Goal: Information Seeking & Learning: Learn about a topic

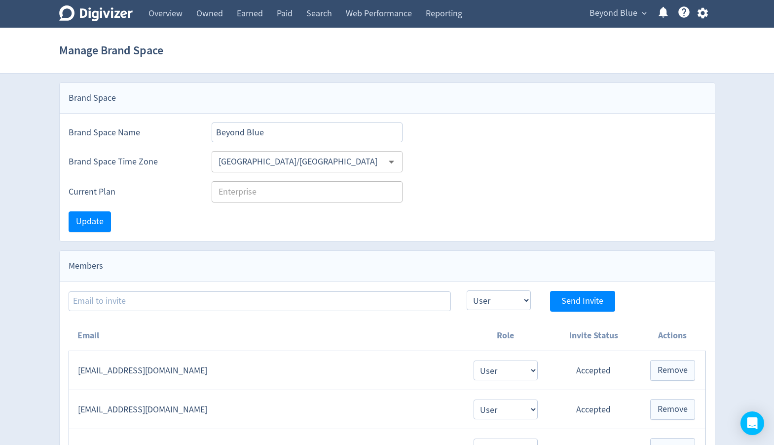
select select "USER"
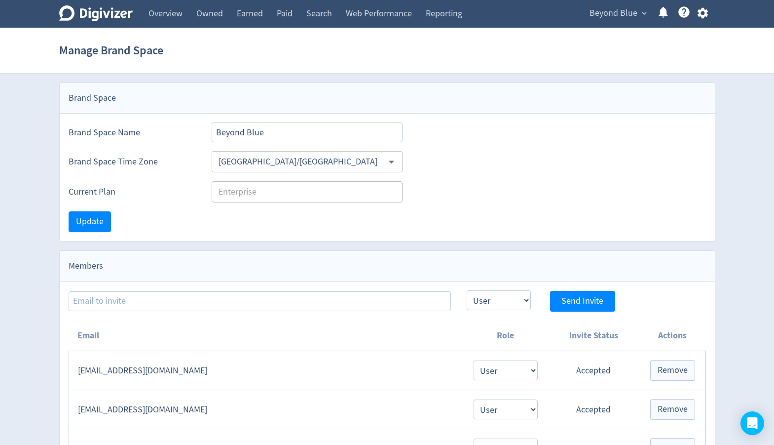
select select "USER"
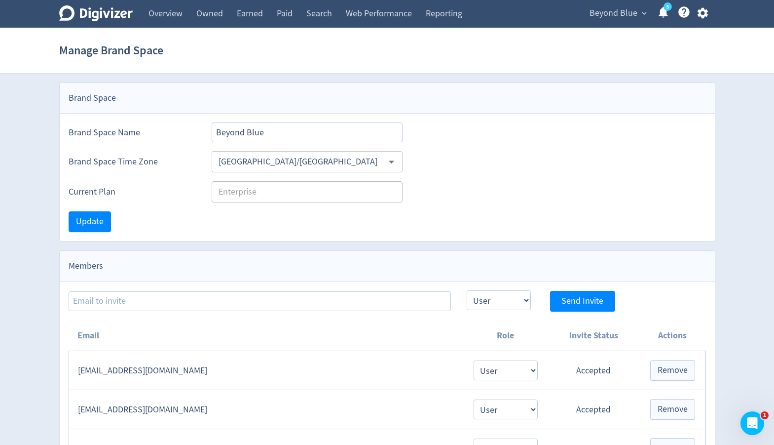
click at [606, 13] on span "Beyond Blue" at bounding box center [614, 13] width 48 height 16
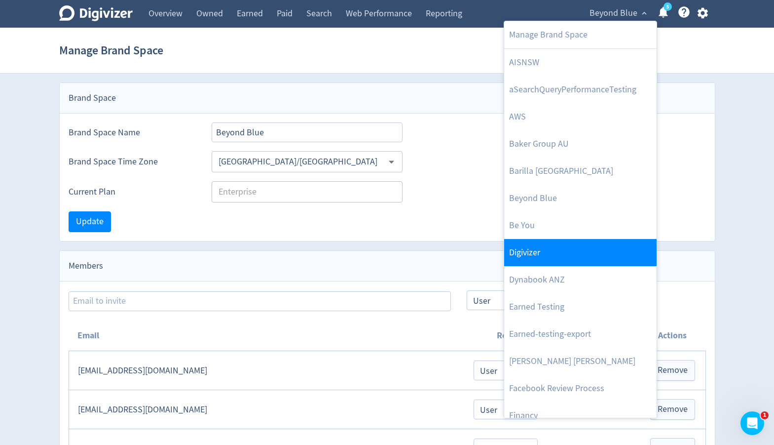
click at [565, 249] on link "Digivizer" at bounding box center [580, 252] width 152 height 27
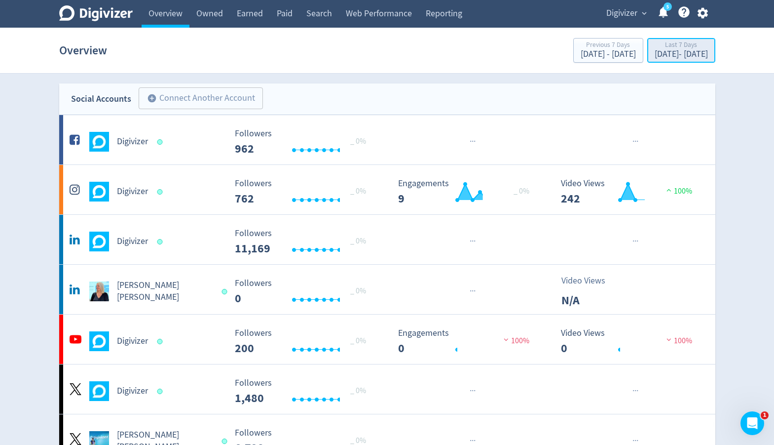
click at [655, 53] on div "[DATE] - [DATE]" at bounding box center [681, 54] width 53 height 9
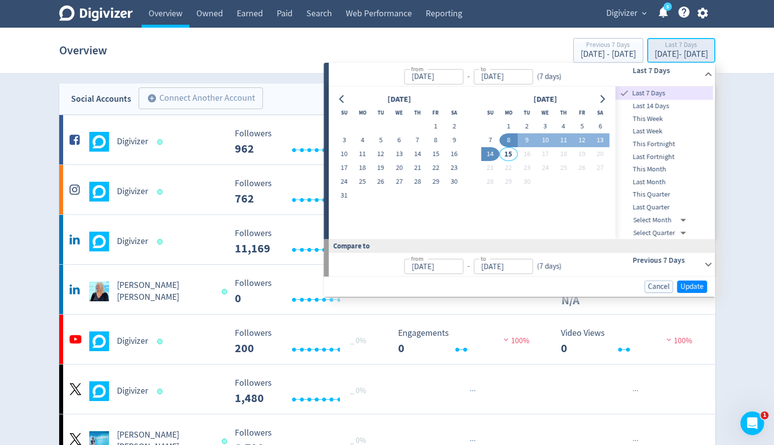
type input "[DATE]"
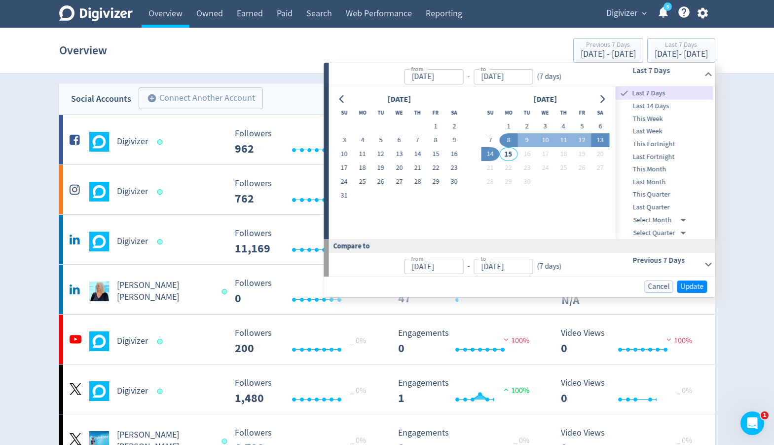
click at [596, 141] on button "13" at bounding box center [600, 140] width 18 height 14
type input "[DATE]"
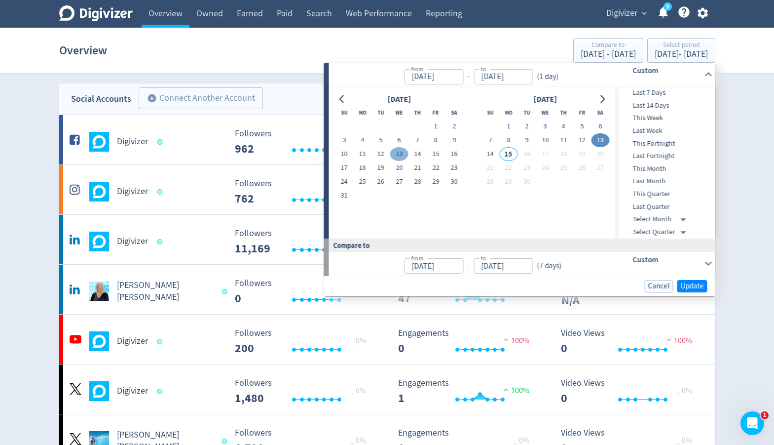
click at [397, 154] on button "13" at bounding box center [399, 154] width 18 height 14
type input "[DATE]"
click at [397, 154] on button "13" at bounding box center [399, 154] width 18 height 14
type input "[DATE]"
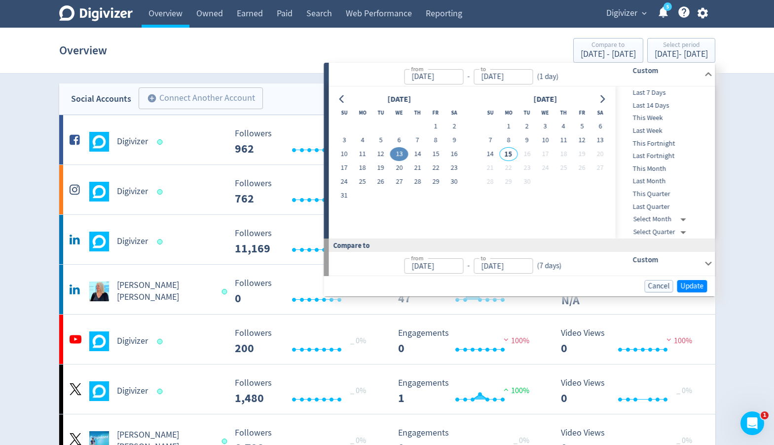
type input "[DATE]"
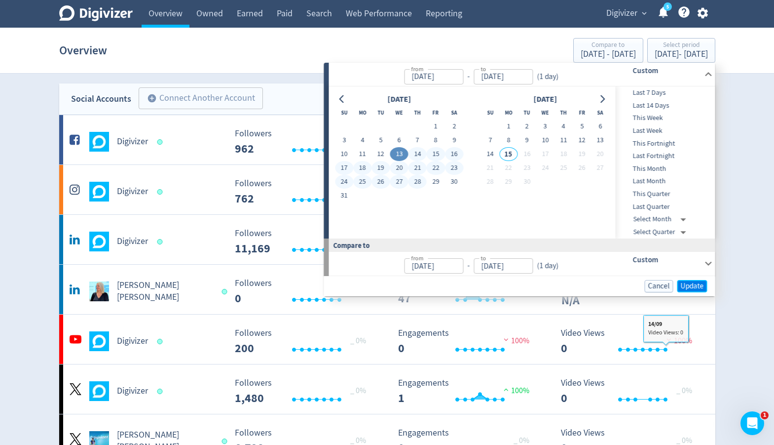
click at [691, 286] on span "Update" at bounding box center [692, 285] width 23 height 7
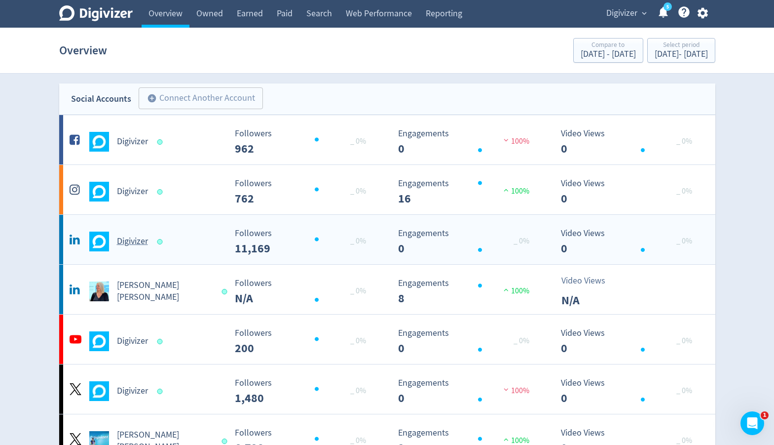
click at [204, 246] on div "Digivizer" at bounding box center [146, 241] width 159 height 20
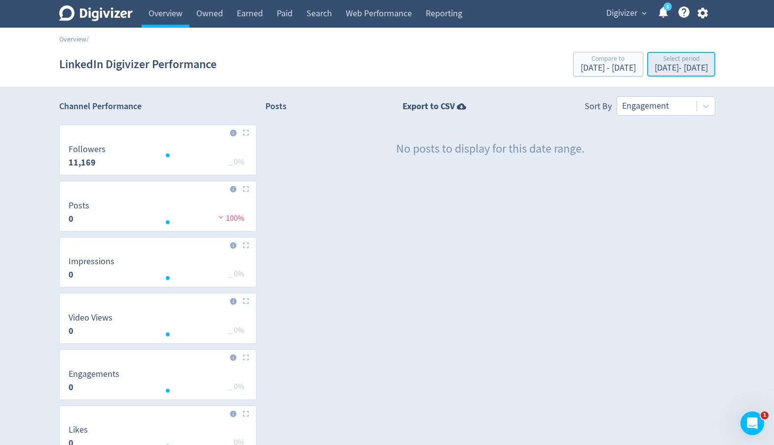
click at [663, 68] on div "[DATE] - [DATE]" at bounding box center [681, 68] width 53 height 9
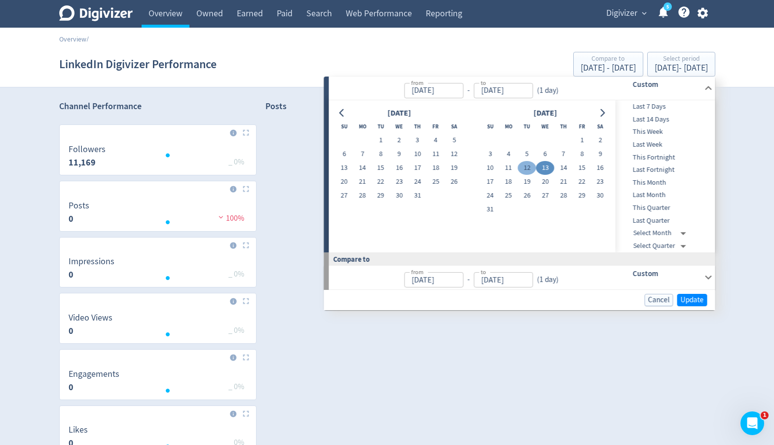
click at [529, 168] on button "12" at bounding box center [527, 168] width 18 height 14
type input "[DATE]"
click at [561, 170] on button "14" at bounding box center [564, 168] width 18 height 14
type input "[DATE]"
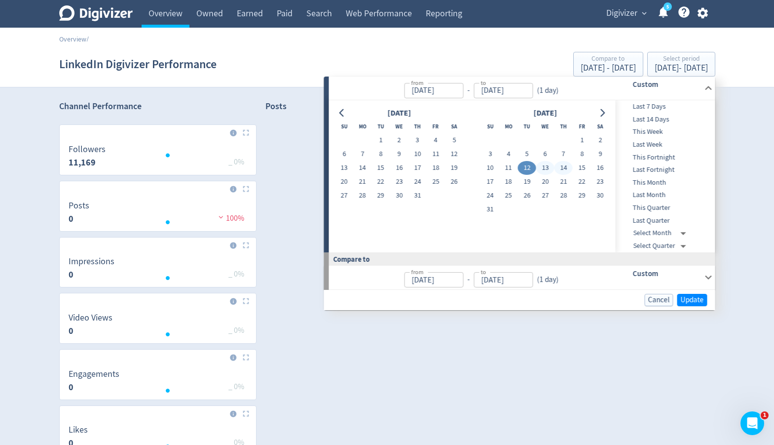
type input "Aug 11, 2025"
click at [681, 297] on span "Update" at bounding box center [692, 299] width 23 height 7
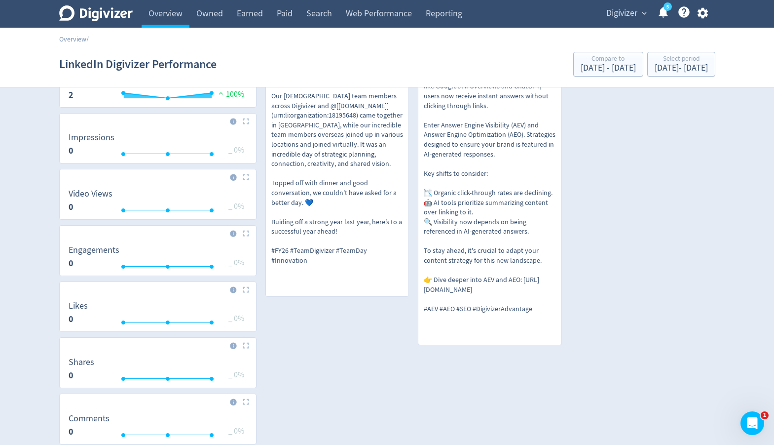
scroll to position [127, 0]
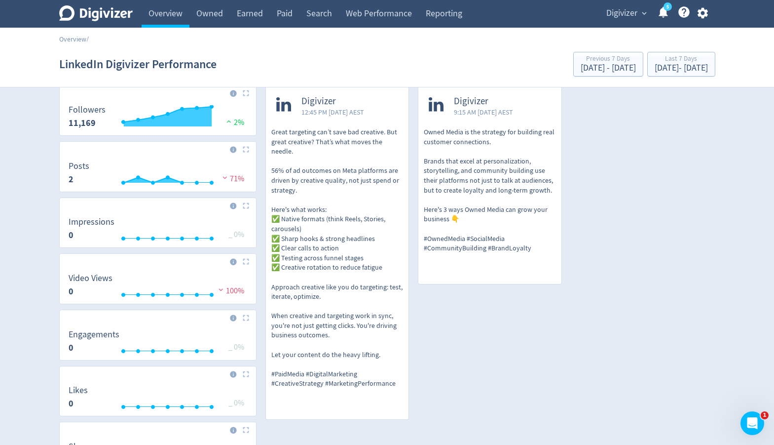
scroll to position [41, 0]
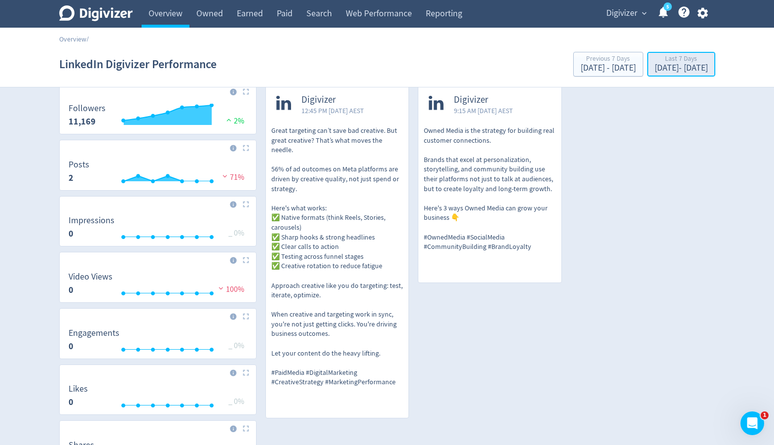
click at [655, 62] on div "Last 7 Days" at bounding box center [681, 59] width 53 height 8
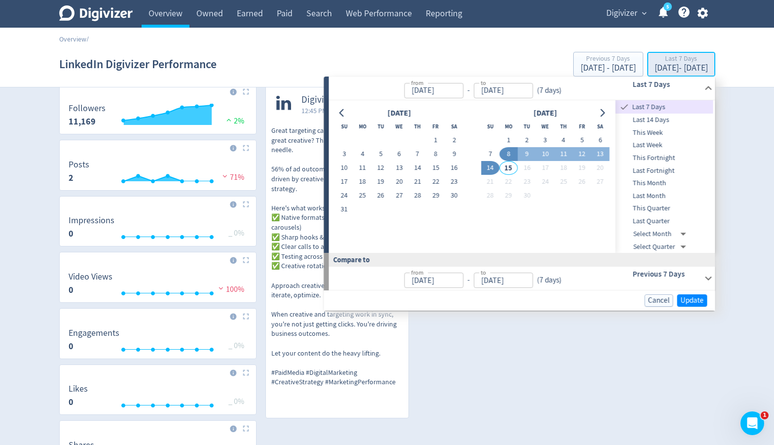
type input "[DATE]"
click at [633, 130] on span "This Week" at bounding box center [665, 132] width 98 height 11
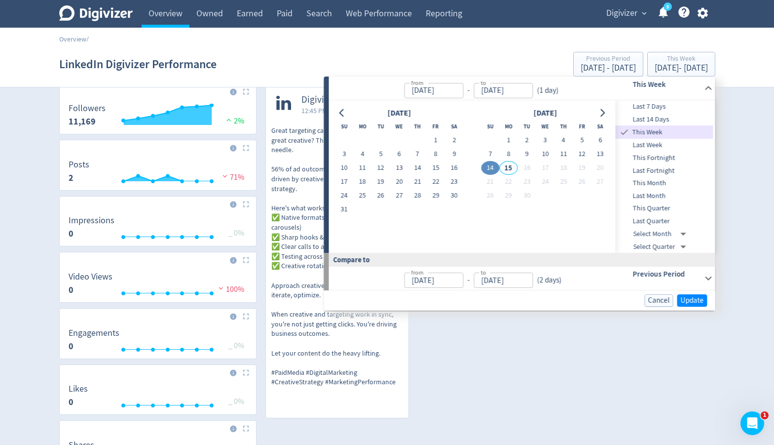
type input "[DATE]"
click at [692, 300] on span "Update" at bounding box center [692, 300] width 23 height 7
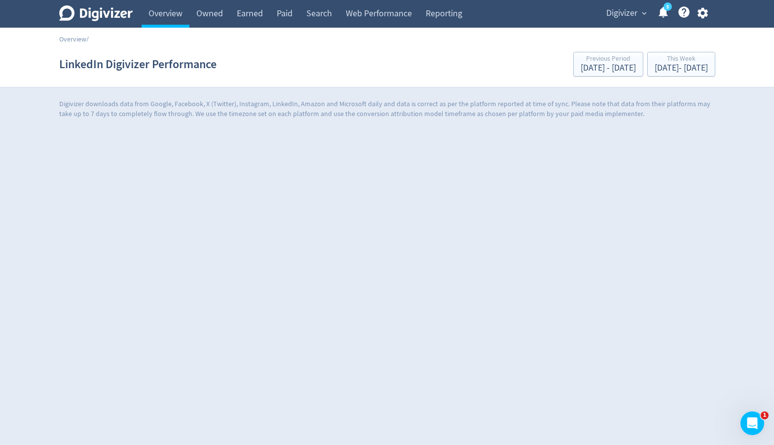
scroll to position [0, 0]
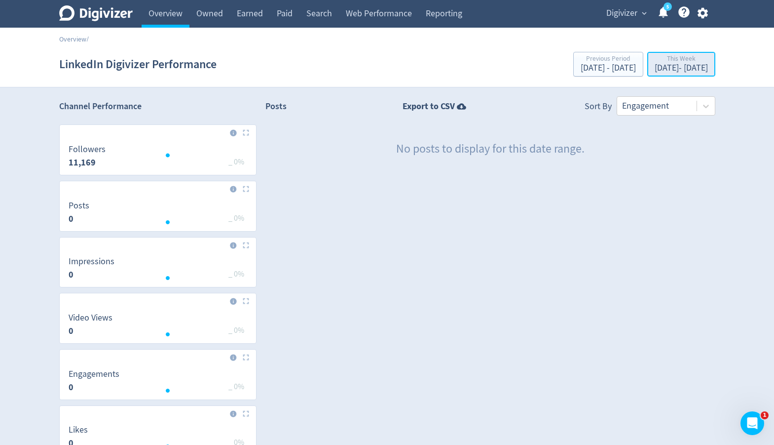
click at [655, 71] on div "[DATE] - [DATE]" at bounding box center [681, 68] width 53 height 9
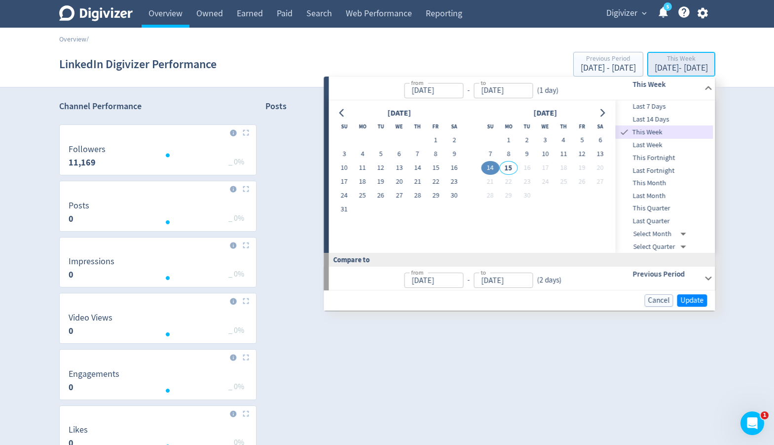
type input "[DATE]"
click at [659, 185] on span "This Month" at bounding box center [665, 183] width 98 height 11
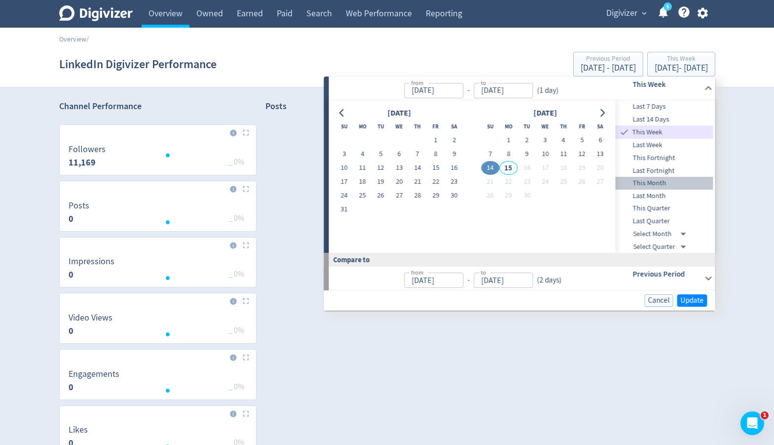
type input "[DATE]"
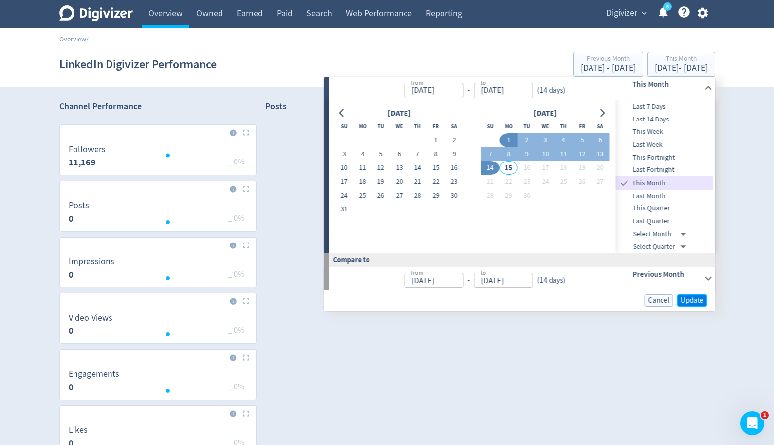
click at [689, 302] on span "Update" at bounding box center [692, 300] width 23 height 7
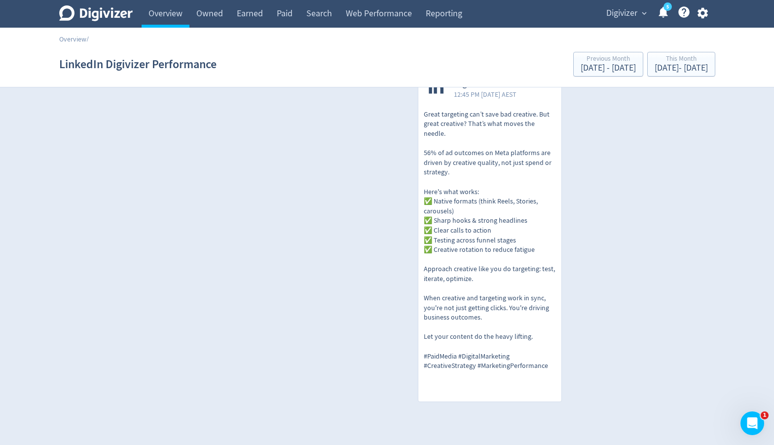
scroll to position [728, 0]
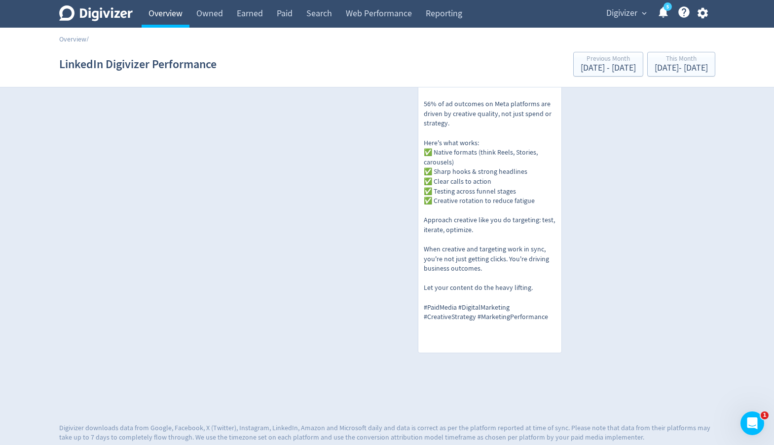
click at [179, 11] on link "Overview" at bounding box center [166, 14] width 48 height 28
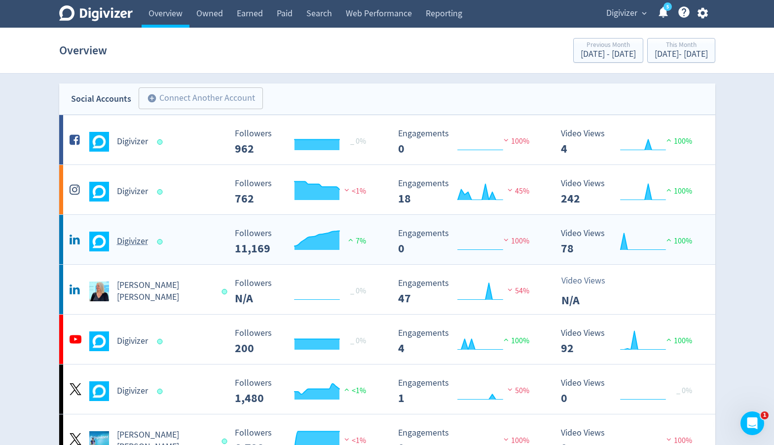
click at [126, 246] on h5 "Digivizer" at bounding box center [132, 241] width 31 height 12
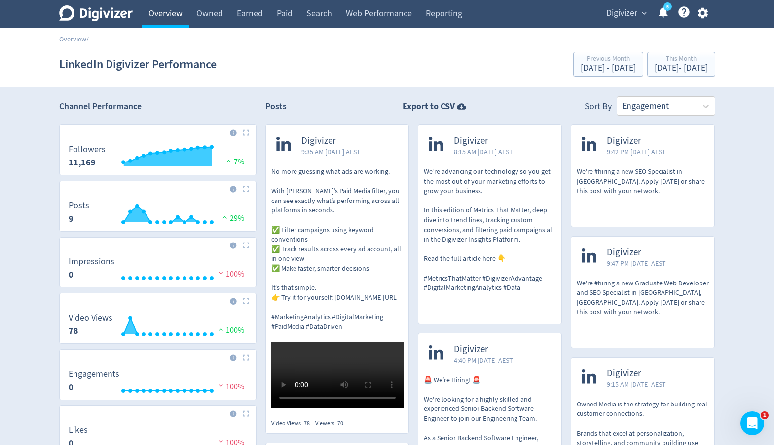
click at [171, 26] on link "Overview" at bounding box center [166, 14] width 48 height 28
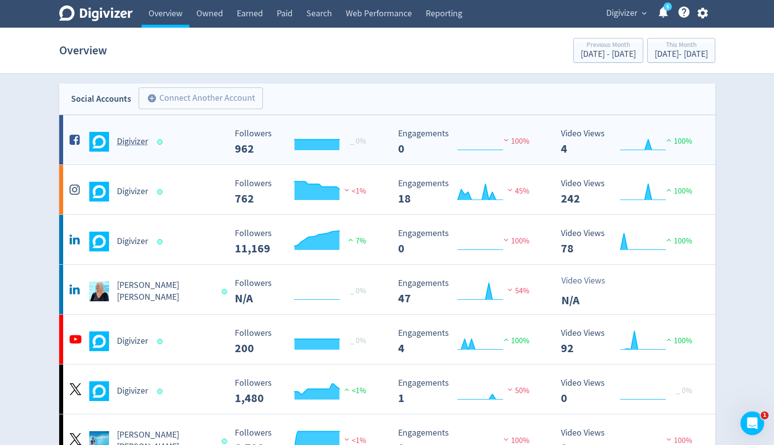
click at [170, 140] on div "Digivizer" at bounding box center [146, 142] width 159 height 20
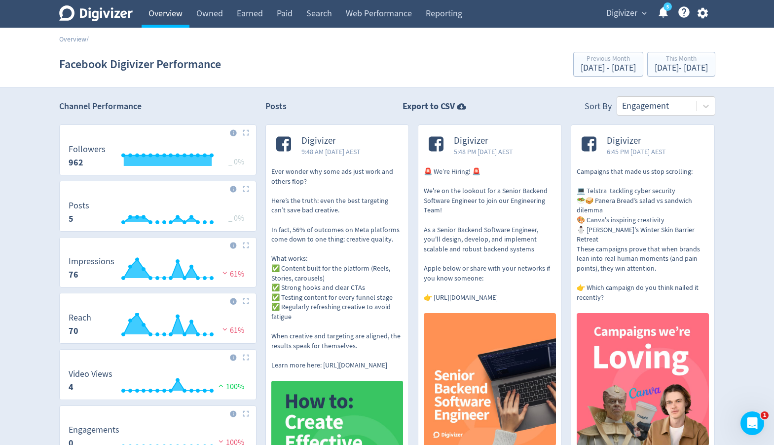
click at [174, 21] on link "Overview" at bounding box center [166, 14] width 48 height 28
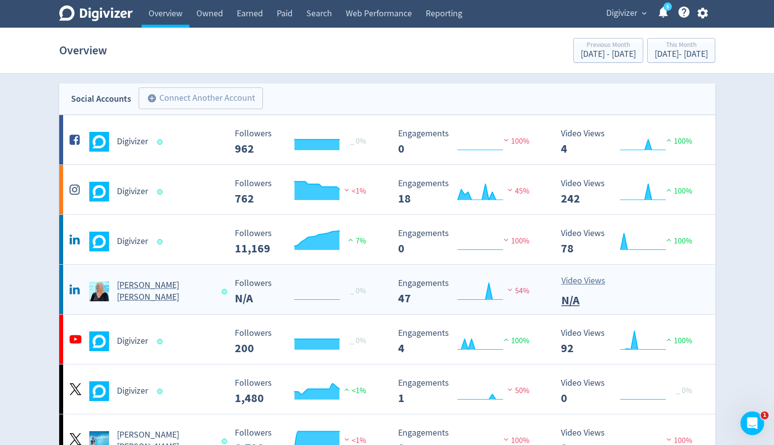
click at [144, 296] on h5 "[PERSON_NAME] [PERSON_NAME]" at bounding box center [165, 291] width 96 height 24
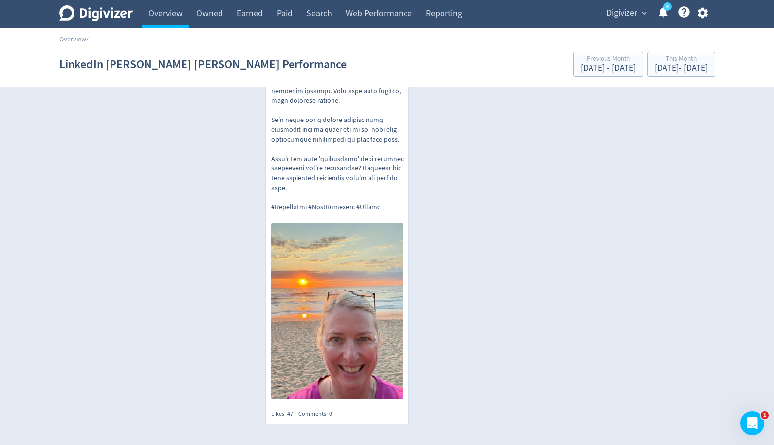
scroll to position [509, 0]
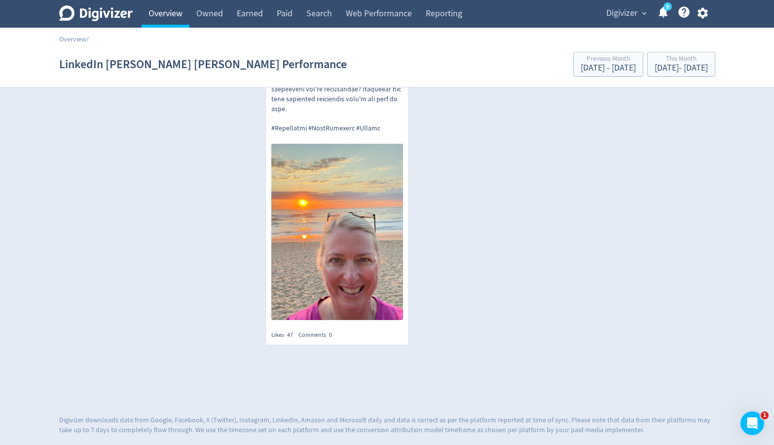
click at [174, 10] on link "Overview" at bounding box center [166, 14] width 48 height 28
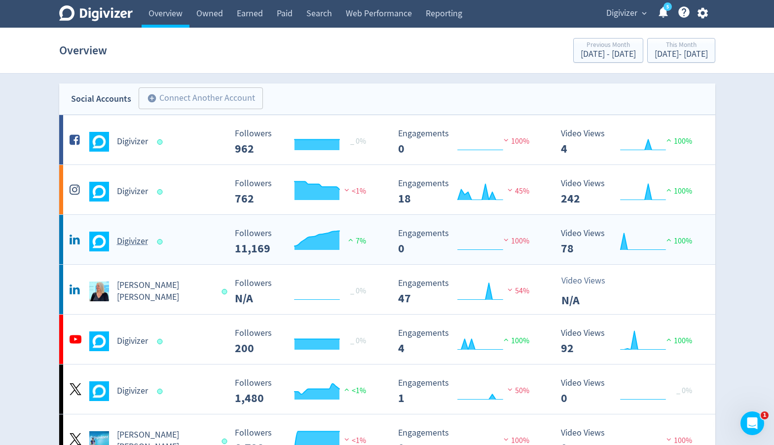
click at [133, 227] on div "Digivizer" at bounding box center [144, 238] width 163 height 28
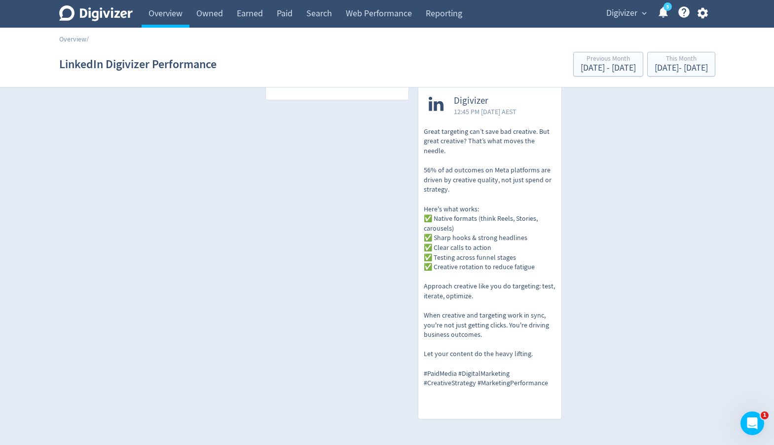
scroll to position [687, 0]
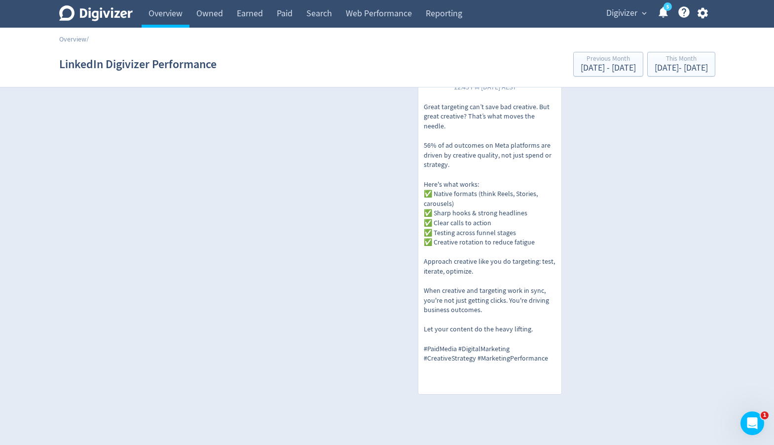
click at [634, 14] on span "Digivizer" at bounding box center [621, 13] width 31 height 16
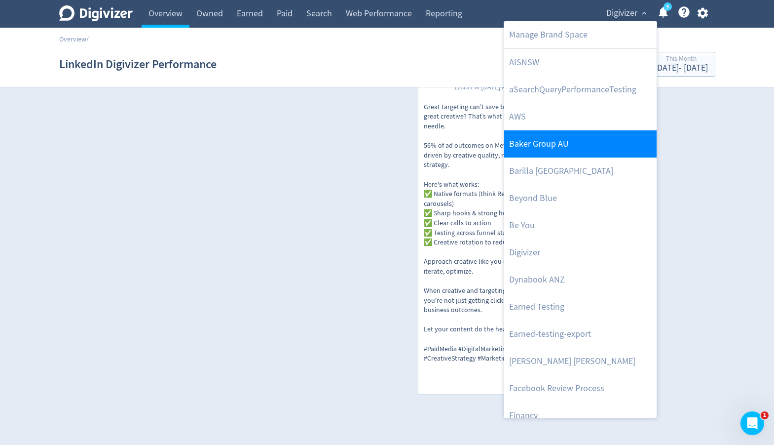
click at [580, 151] on link "Baker Group AU" at bounding box center [580, 143] width 152 height 27
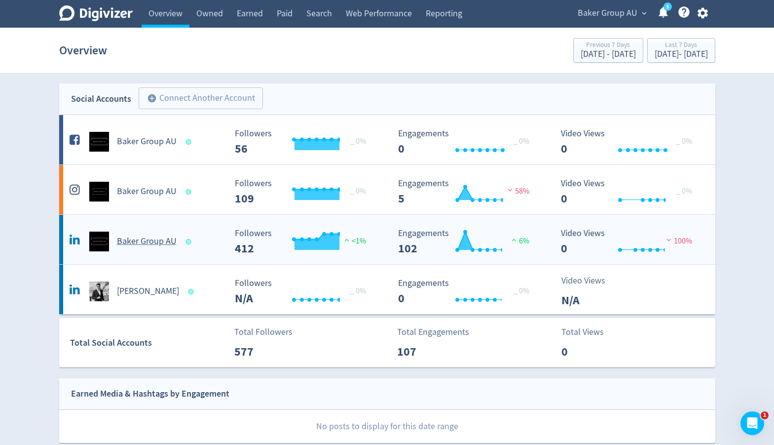
click at [221, 243] on div "Baker Group AU" at bounding box center [146, 241] width 159 height 20
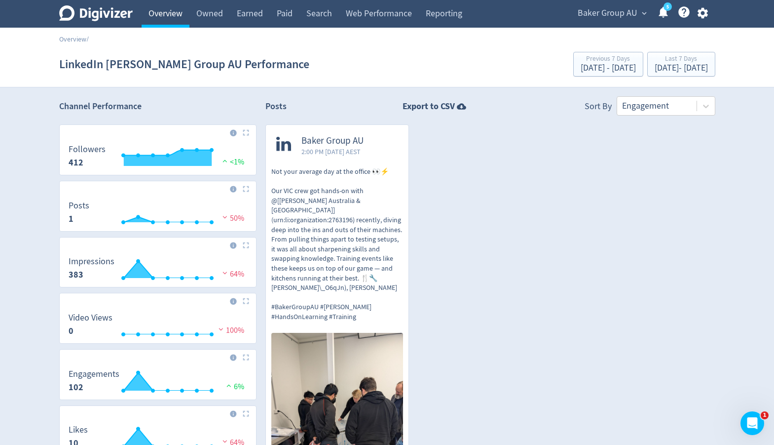
click at [164, 19] on link "Overview" at bounding box center [166, 14] width 48 height 28
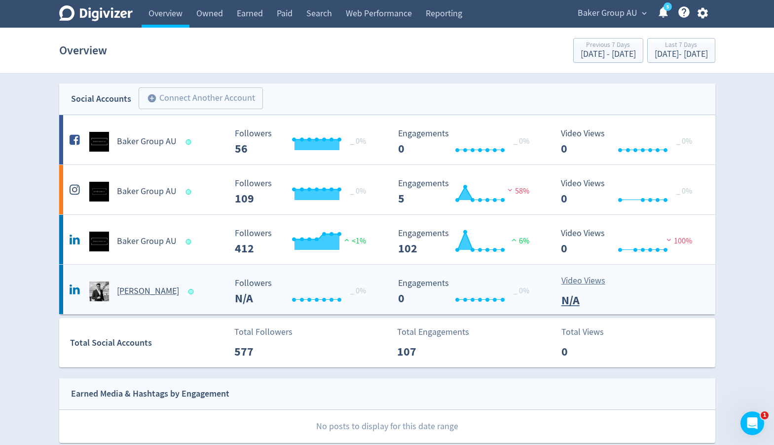
click at [157, 278] on div "[PERSON_NAME]" at bounding box center [144, 287] width 163 height 28
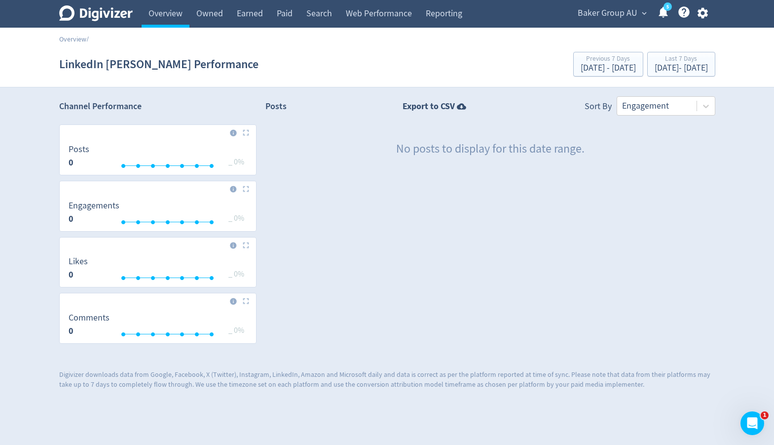
click at [609, 15] on span "Baker Group AU" at bounding box center [608, 13] width 60 height 16
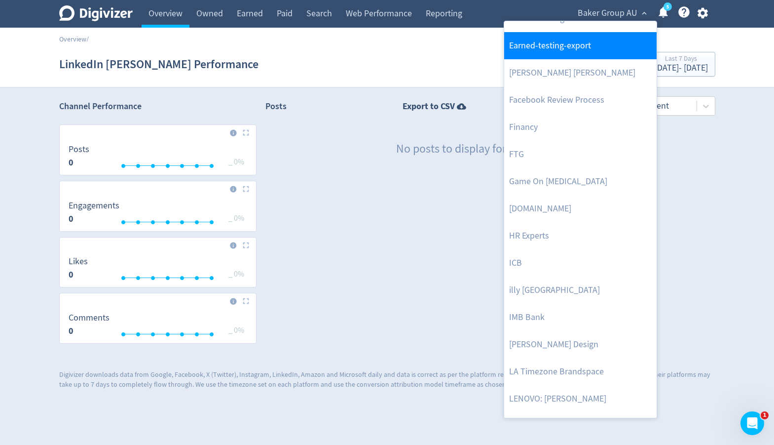
scroll to position [336, 0]
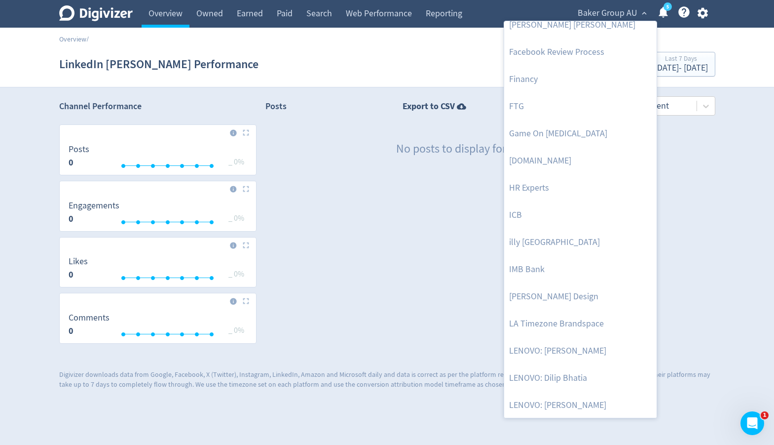
click at [570, 344] on link "LENOVO: [PERSON_NAME]" at bounding box center [580, 350] width 152 height 27
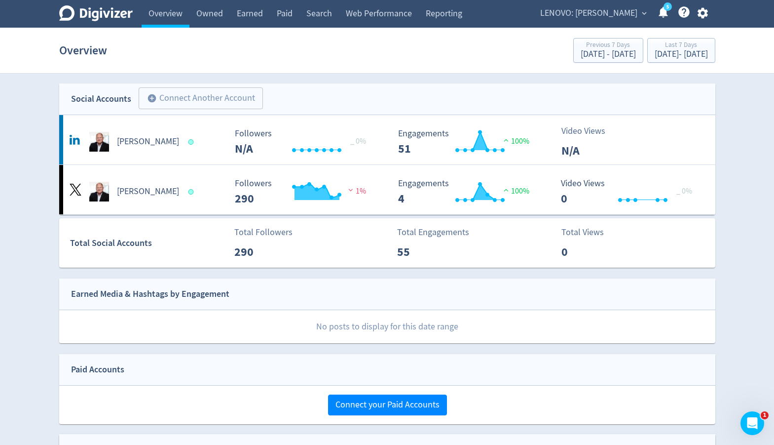
click at [628, 21] on div "LENOVO: [PERSON_NAME] expand_more 5 Help Center - Searchable support on using D…" at bounding box center [622, 14] width 186 height 28
click at [629, 15] on span "LENOVO: [PERSON_NAME]" at bounding box center [588, 13] width 97 height 16
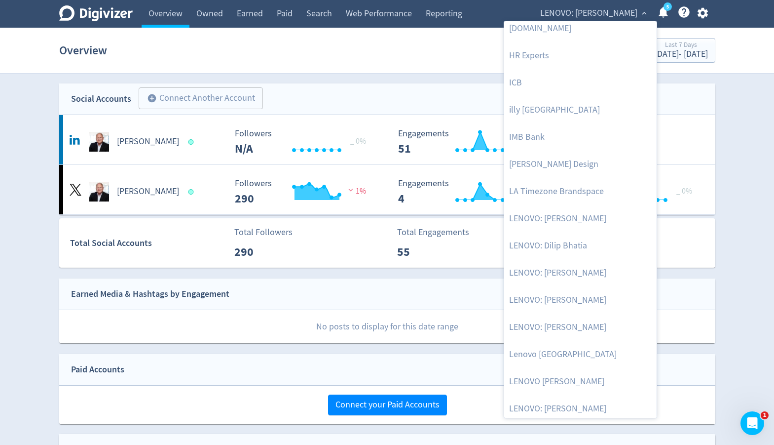
scroll to position [618, 0]
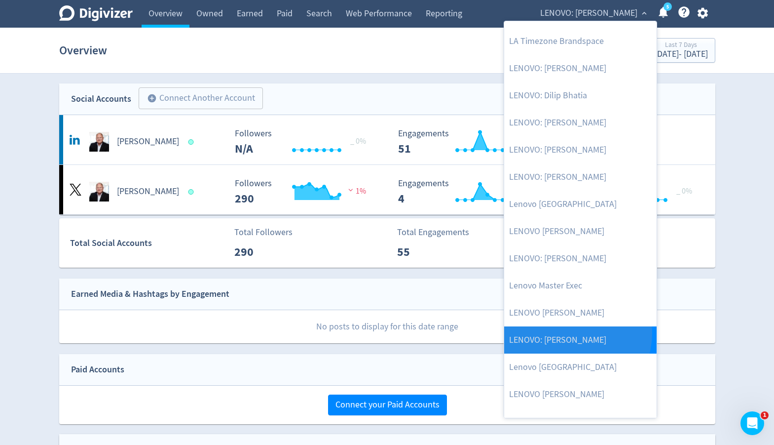
click at [569, 333] on link "LENOVO: [PERSON_NAME]" at bounding box center [580, 339] width 152 height 27
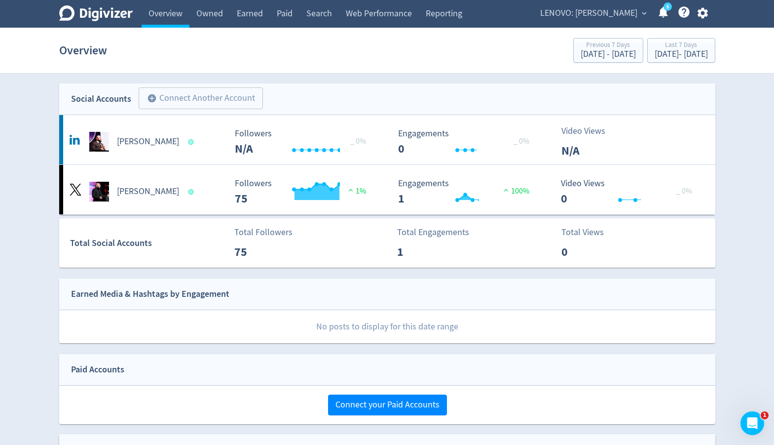
scroll to position [6, 0]
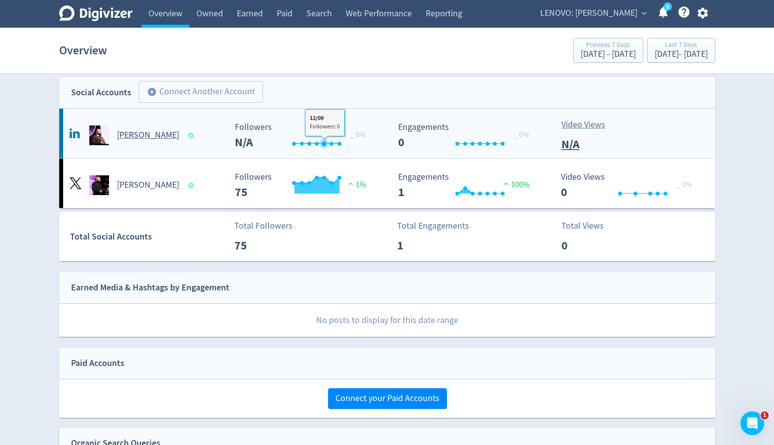
click at [325, 133] on rect "\a Followers\a ---\a" at bounding box center [304, 135] width 148 height 26
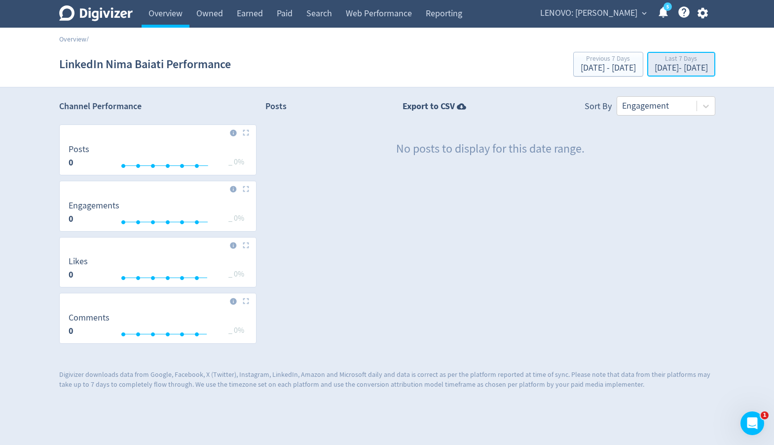
click at [670, 70] on div "[DATE] - [DATE]" at bounding box center [681, 68] width 53 height 9
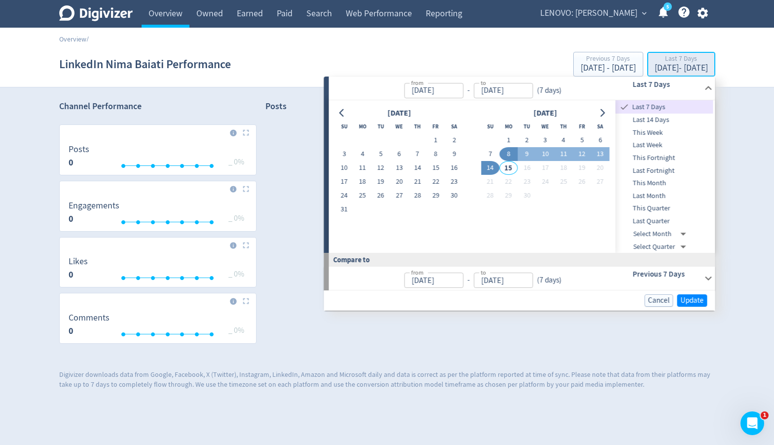
type input "[DATE]"
click at [661, 220] on span "Last Quarter" at bounding box center [665, 221] width 98 height 11
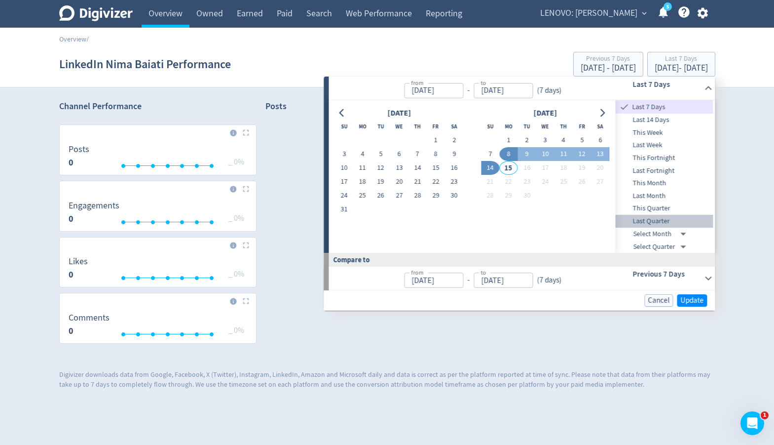
type input "[DATE]"
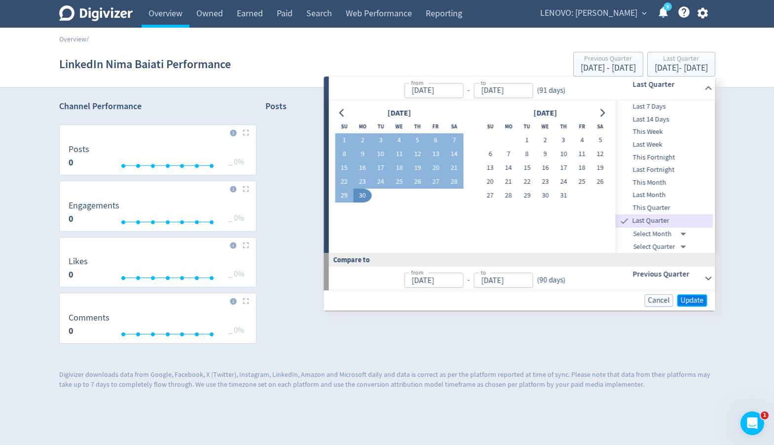
click at [690, 300] on span "Update" at bounding box center [692, 300] width 23 height 7
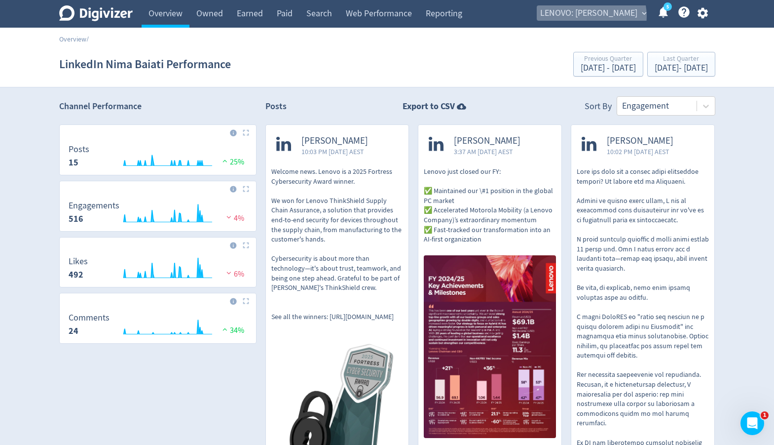
click at [610, 16] on span "LENOVO: [PERSON_NAME]" at bounding box center [588, 13] width 97 height 16
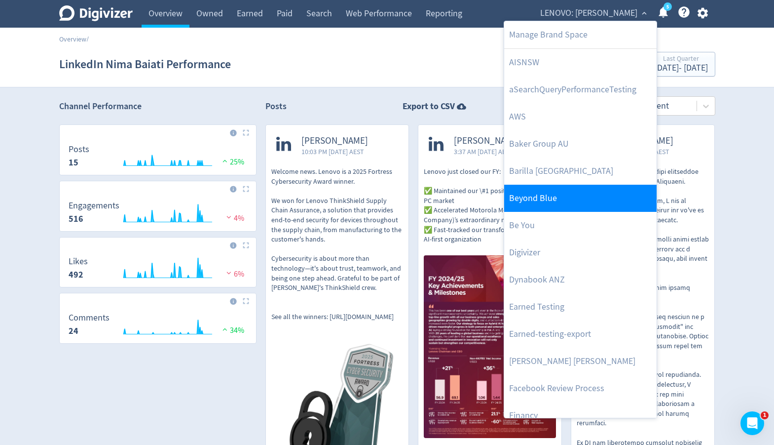
click at [588, 197] on link "Beyond Blue" at bounding box center [580, 198] width 152 height 27
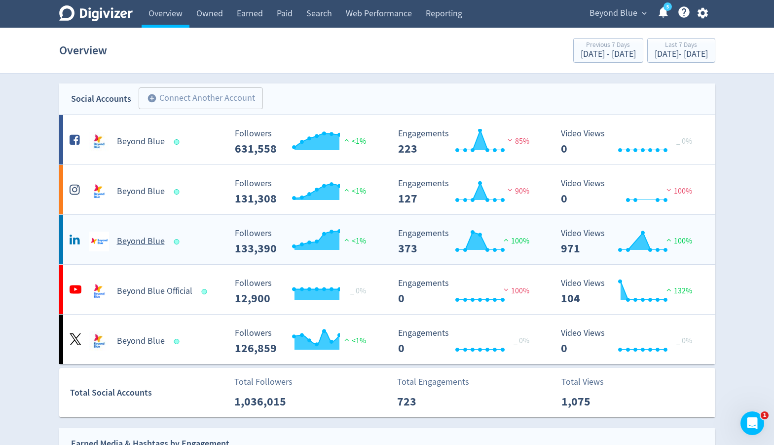
click at [204, 227] on div "Beyond Blue" at bounding box center [144, 238] width 163 height 28
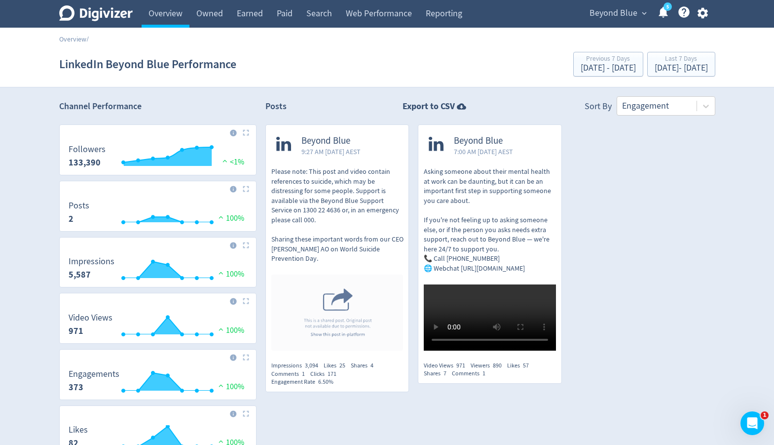
click at [637, 14] on button "Beyond Blue expand_more" at bounding box center [617, 13] width 63 height 16
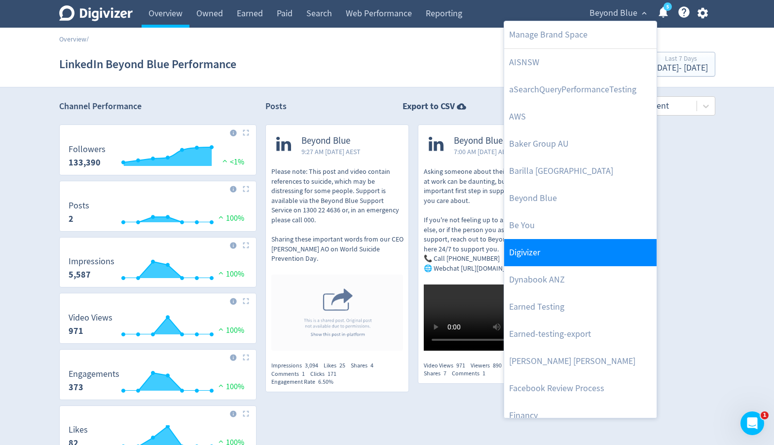
click at [585, 246] on link "Digivizer" at bounding box center [580, 252] width 152 height 27
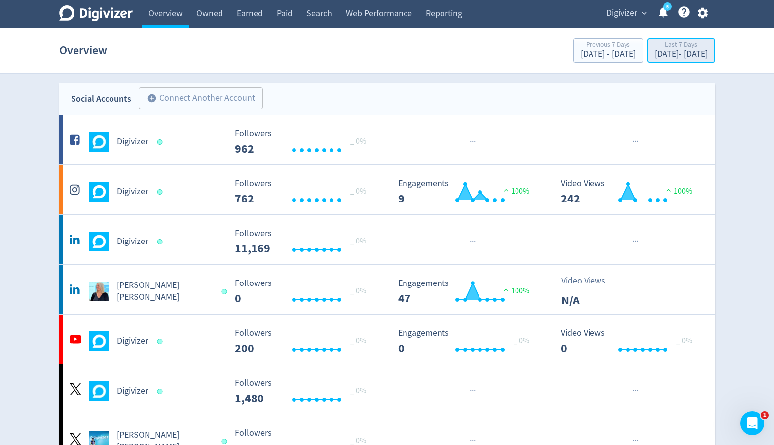
click at [655, 49] on div "Last 7 Days" at bounding box center [681, 45] width 53 height 8
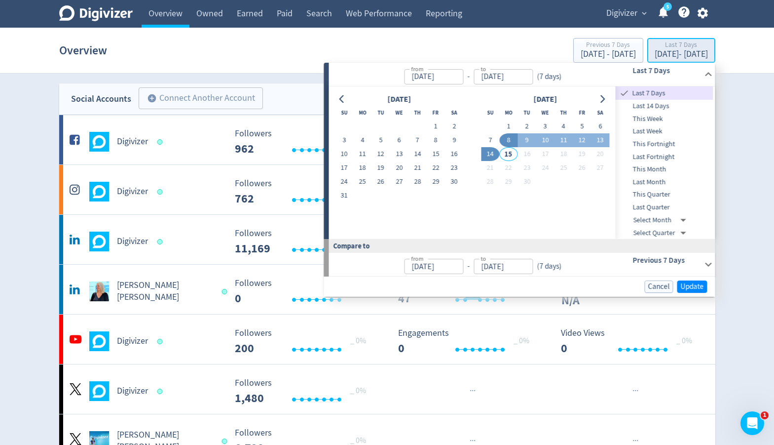
type input "[DATE]"
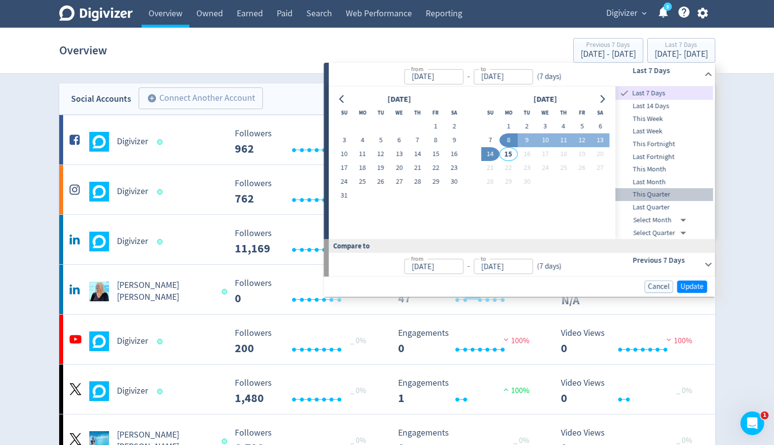
click at [660, 189] on span "This Quarter" at bounding box center [665, 194] width 98 height 11
type input "[DATE]"
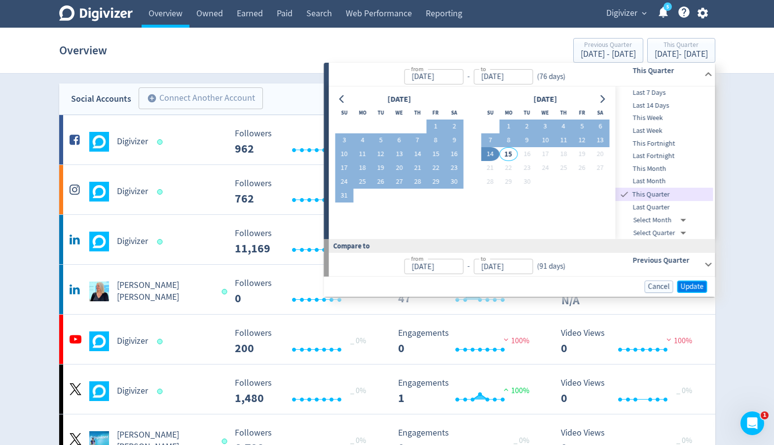
click at [683, 288] on span "Update" at bounding box center [692, 286] width 23 height 7
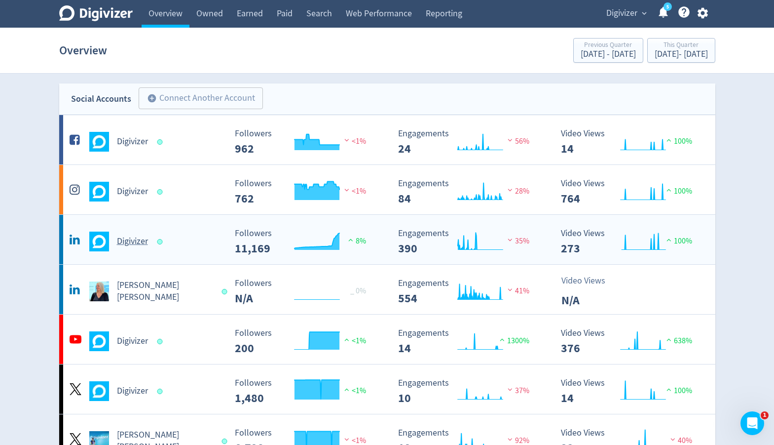
click at [206, 248] on div "Digivizer" at bounding box center [146, 241] width 159 height 20
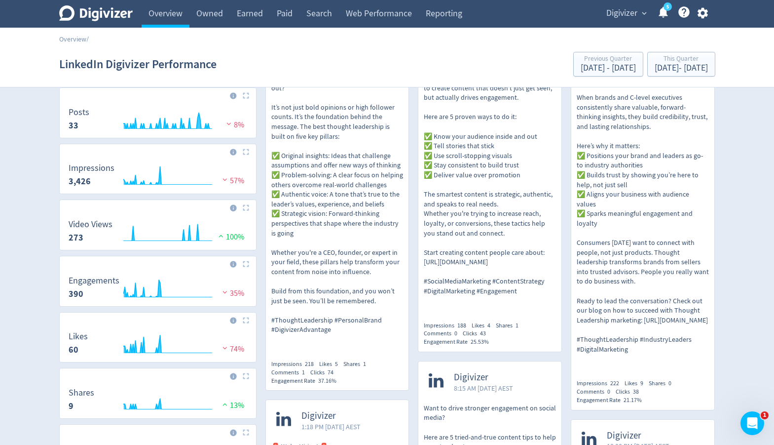
scroll to position [13, 0]
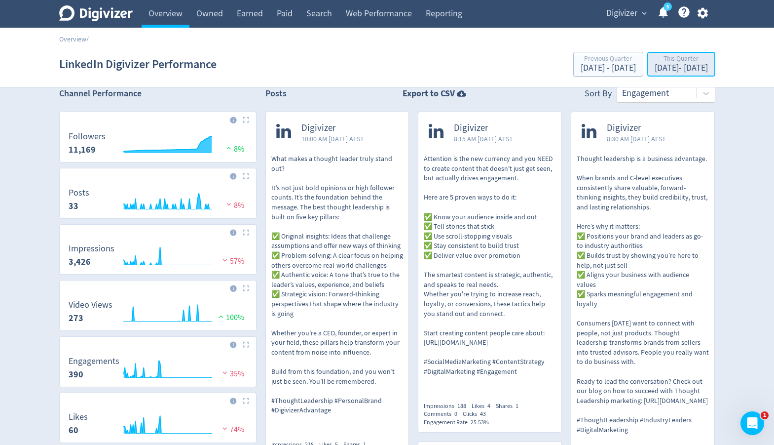
click at [655, 66] on div "[DATE] - [DATE]" at bounding box center [681, 68] width 53 height 9
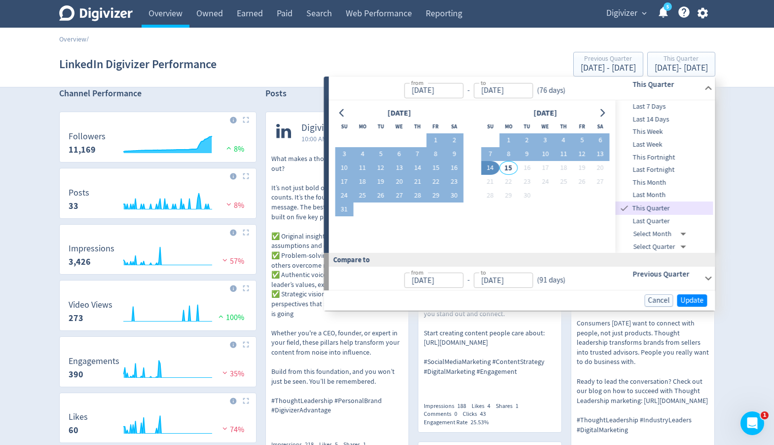
click at [651, 142] on span "Last Week" at bounding box center [665, 144] width 98 height 11
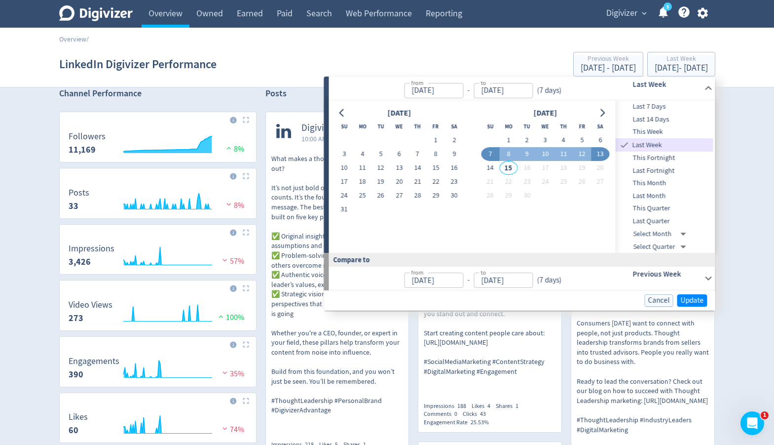
type input "[DATE]"
click at [703, 298] on span "Update" at bounding box center [692, 300] width 23 height 7
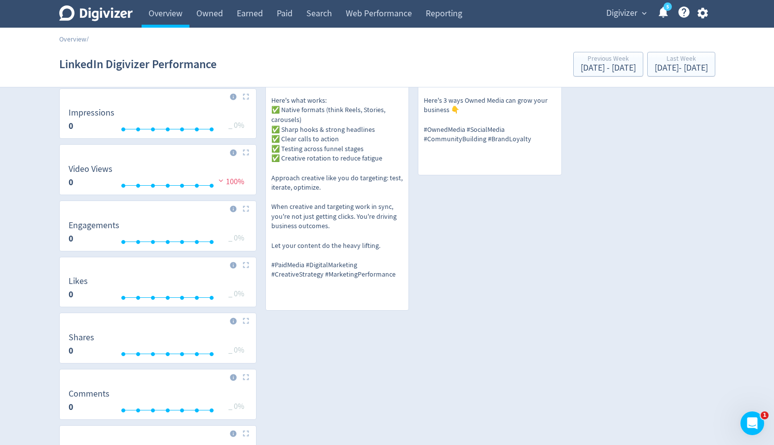
scroll to position [134, 0]
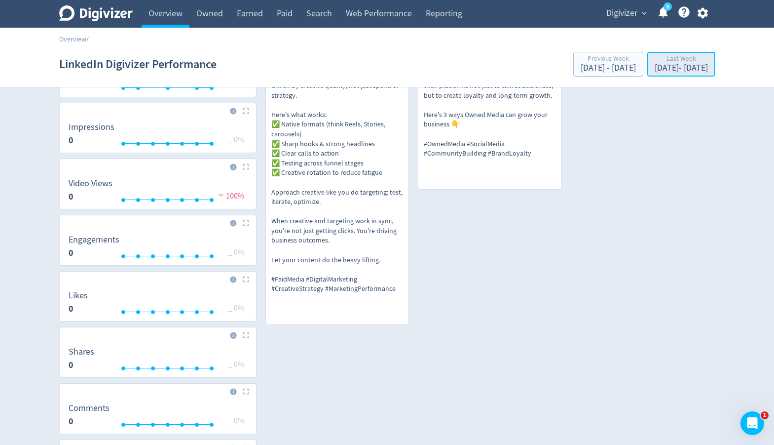
click at [666, 64] on div "[DATE] - [DATE]" at bounding box center [681, 68] width 53 height 9
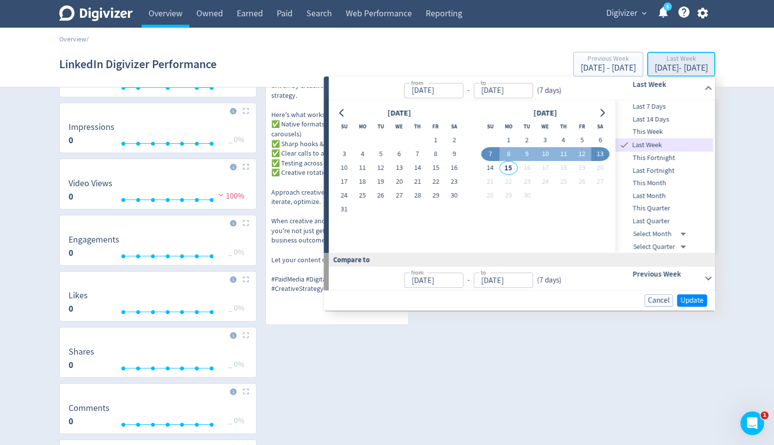
type input "[DATE]"
click at [655, 180] on span "This Month" at bounding box center [665, 183] width 98 height 11
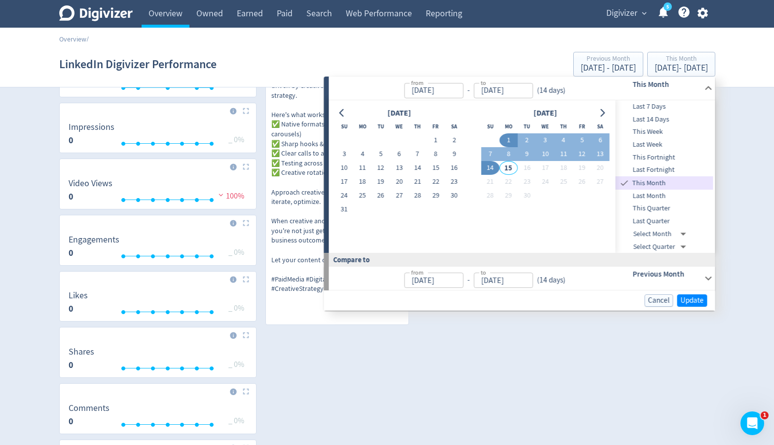
type input "[DATE]"
click at [690, 301] on span "Update" at bounding box center [692, 300] width 23 height 7
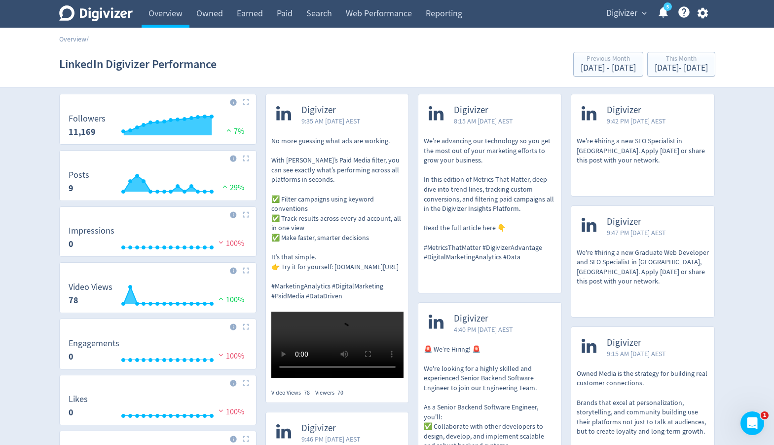
scroll to position [26, 0]
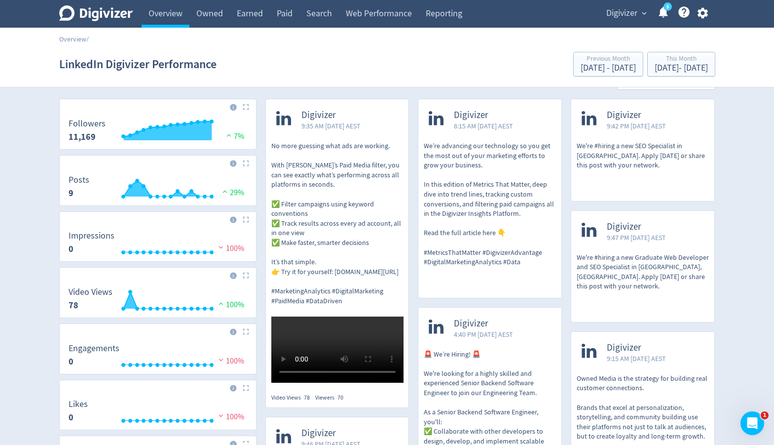
click at [469, 202] on p "We’re advancing our technology so you get the most out of your marketing effort…" at bounding box center [490, 204] width 132 height 126
click at [623, 189] on div at bounding box center [642, 184] width 143 height 11
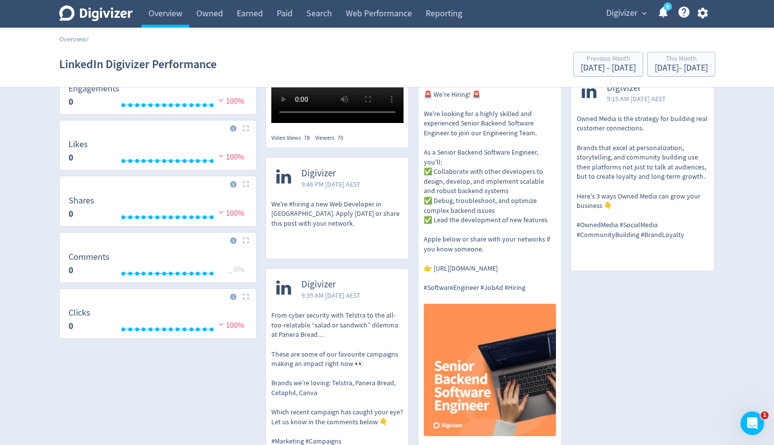
scroll to position [331, 0]
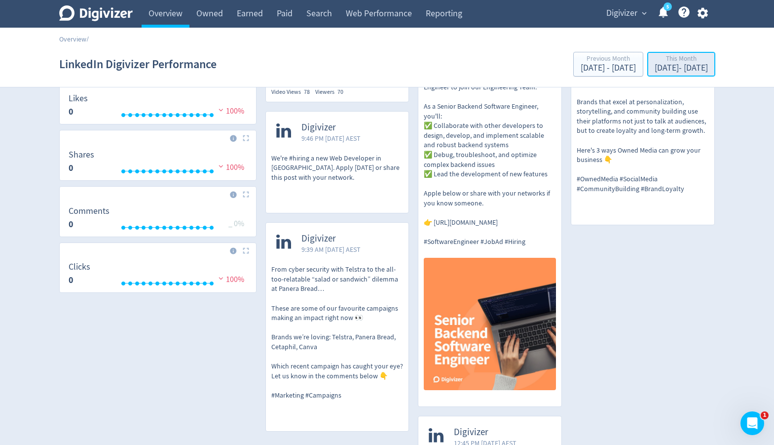
click at [655, 68] on div "[DATE] - [DATE]" at bounding box center [681, 68] width 53 height 9
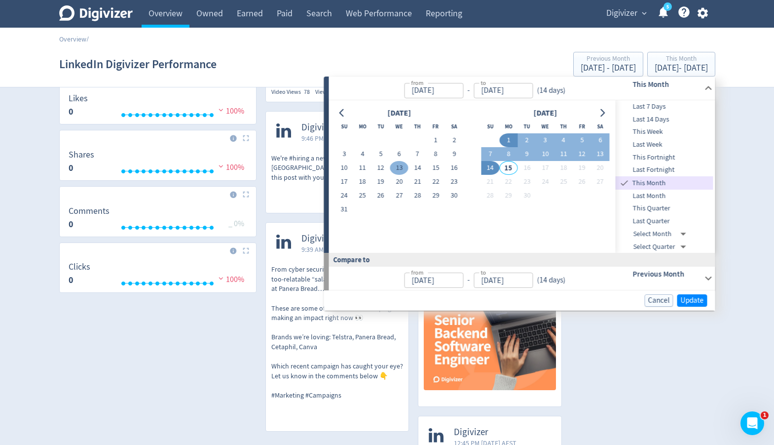
click at [404, 166] on button "13" at bounding box center [399, 168] width 18 height 14
type input "[DATE]"
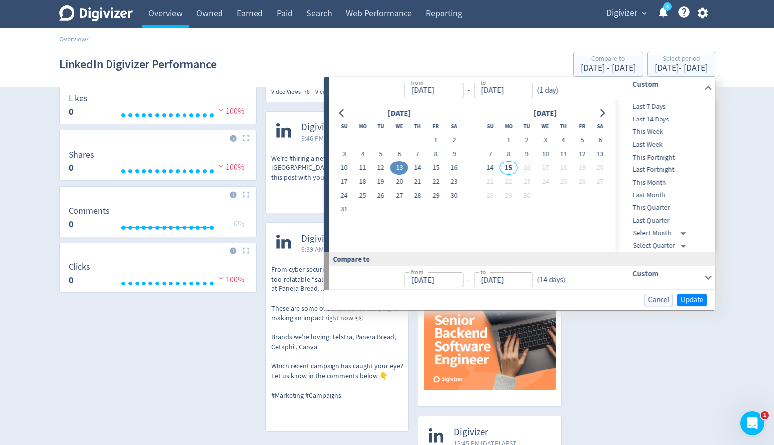
click at [404, 166] on button "13" at bounding box center [399, 168] width 18 height 14
type input "[DATE]"
click at [679, 300] on button "Update" at bounding box center [692, 300] width 30 height 12
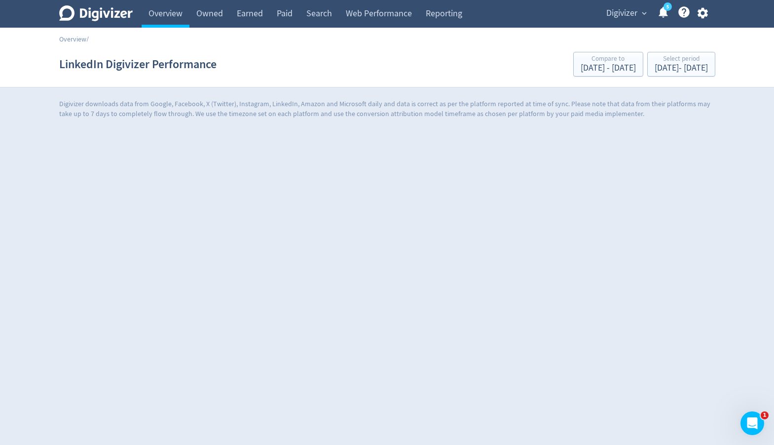
scroll to position [0, 0]
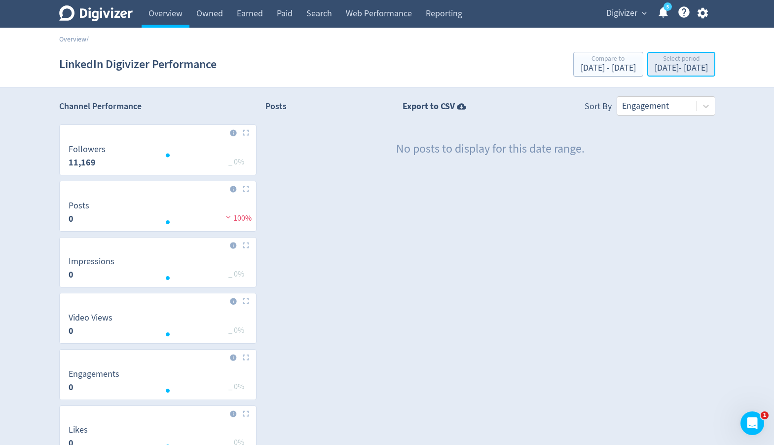
click at [674, 69] on div "[DATE] - [DATE]" at bounding box center [681, 68] width 53 height 9
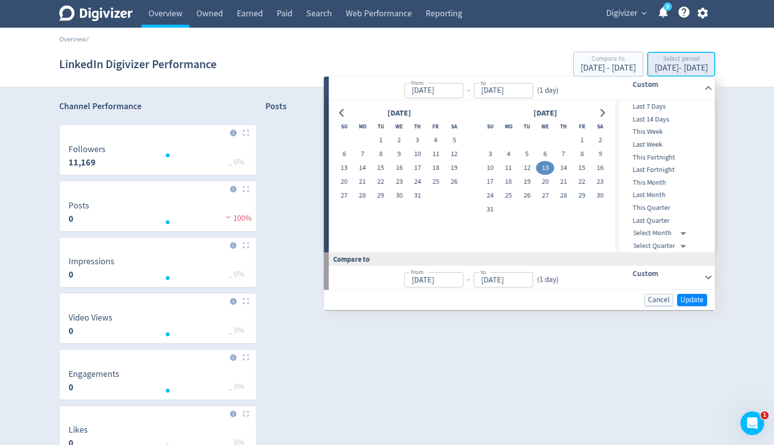
type input "[DATE]"
click at [493, 171] on button "10" at bounding box center [490, 168] width 18 height 14
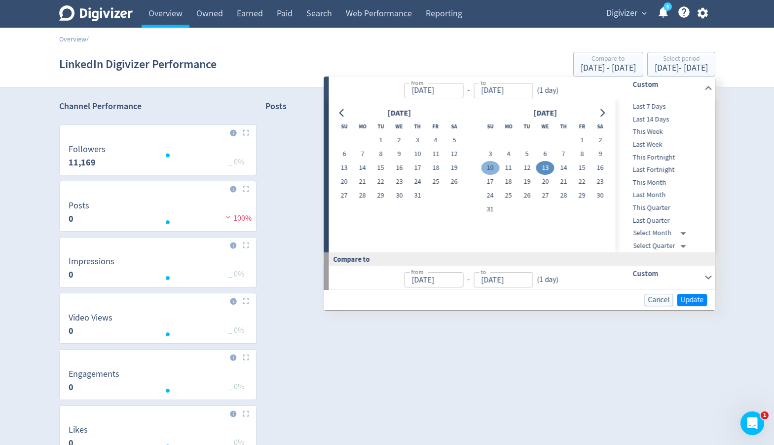
type input "[DATE]"
click at [600, 166] on button "16" at bounding box center [600, 168] width 18 height 14
type input "[DATE]"
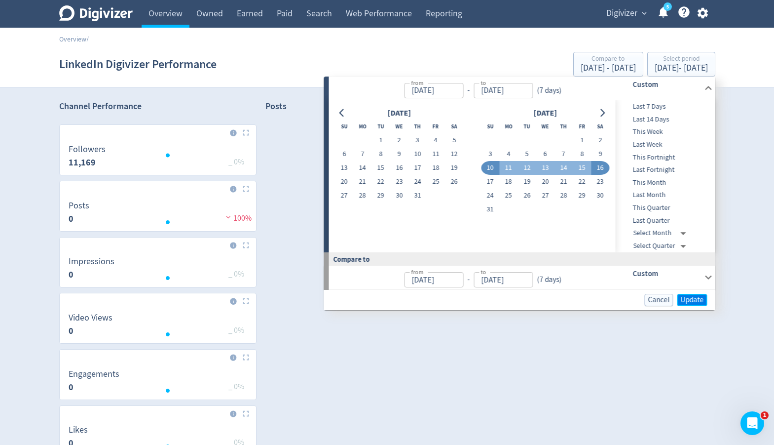
click at [687, 294] on button "Update" at bounding box center [692, 300] width 30 height 12
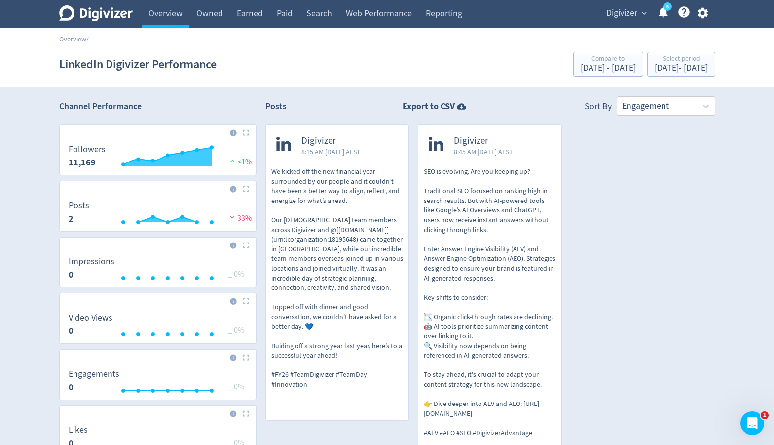
click at [516, 218] on p "SEO is evolving. Are you keeping up? Traditional SEO focused on ranking high in…" at bounding box center [490, 302] width 132 height 271
click at [172, 18] on link "Overview" at bounding box center [166, 14] width 48 height 28
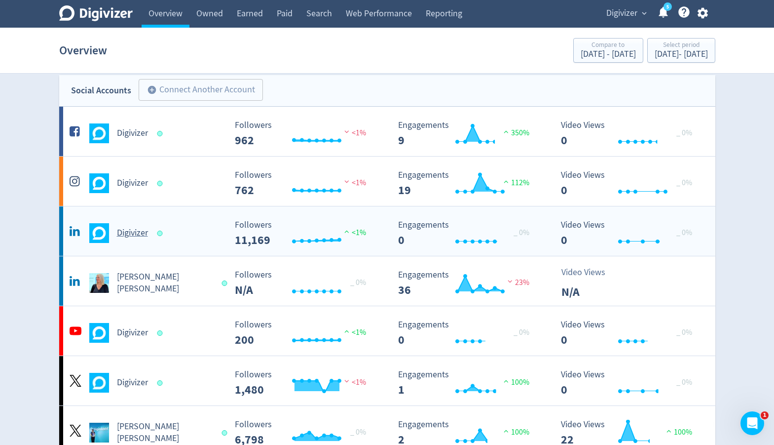
scroll to position [9, 0]
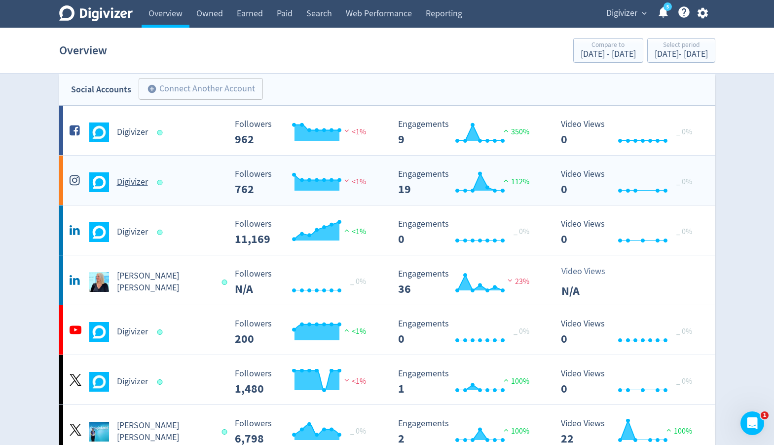
click at [131, 184] on h5 "Digivizer" at bounding box center [132, 182] width 31 height 12
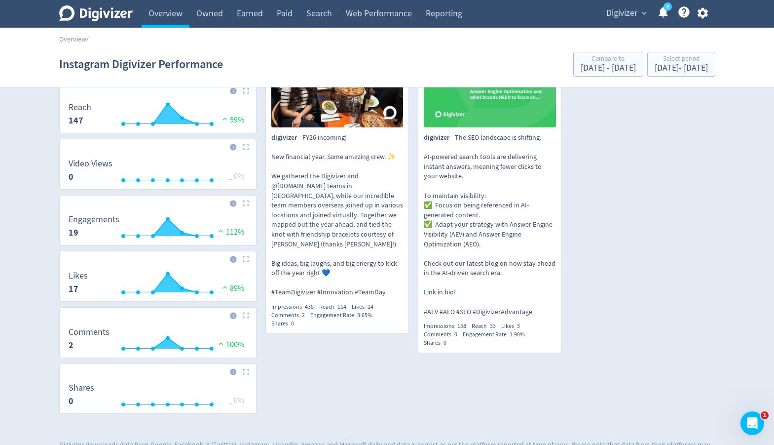
scroll to position [234, 0]
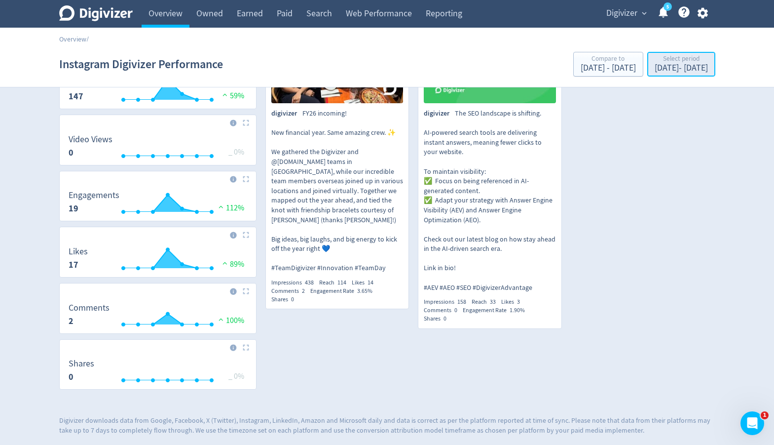
click at [655, 59] on div "Select period" at bounding box center [681, 59] width 53 height 8
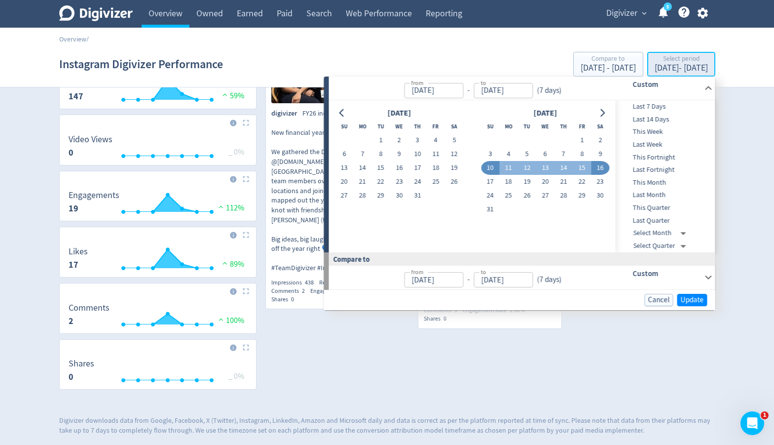
type input "[DATE]"
click at [620, 19] on span "Digivizer" at bounding box center [621, 13] width 31 height 16
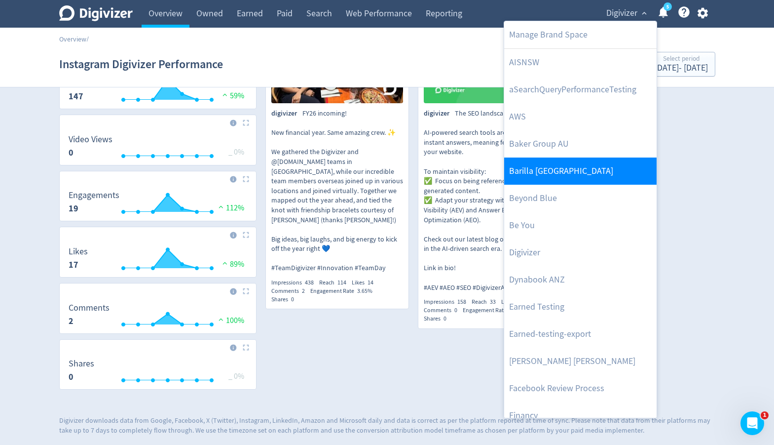
click at [565, 176] on link "Barilla [GEOGRAPHIC_DATA]" at bounding box center [580, 170] width 152 height 27
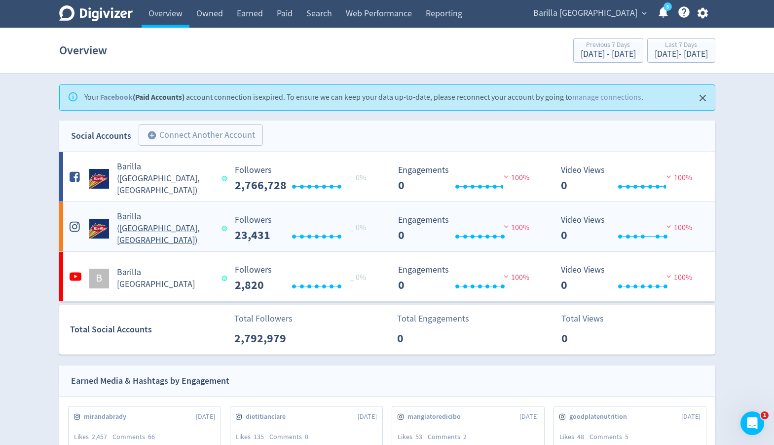
click at [199, 234] on div "Barilla ([GEOGRAPHIC_DATA], [GEOGRAPHIC_DATA])" at bounding box center [146, 229] width 159 height 36
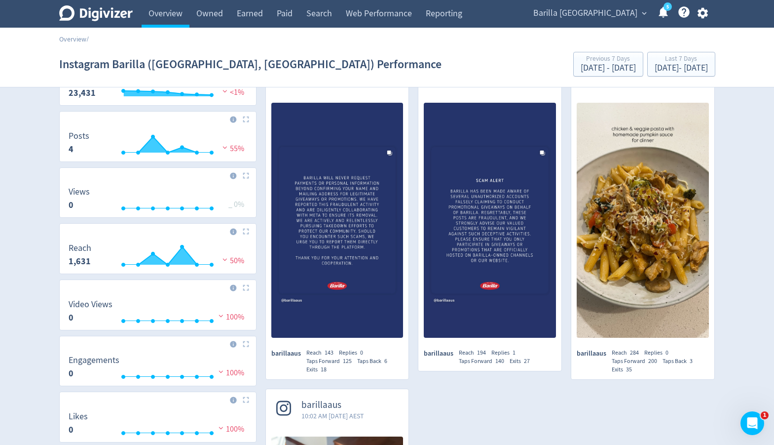
scroll to position [218, 0]
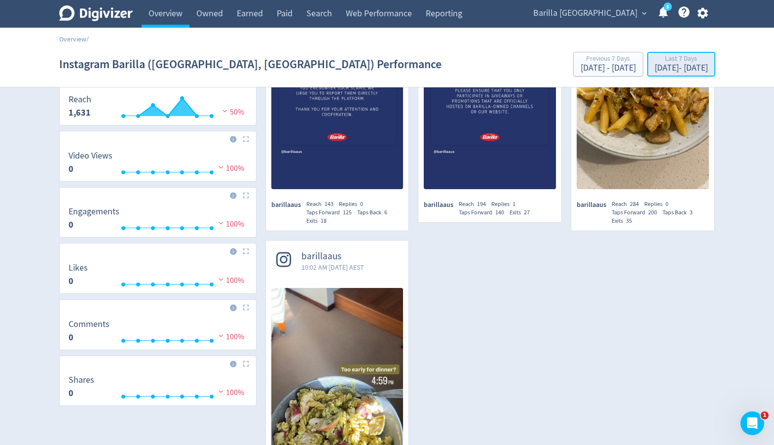
click at [655, 64] on div "[DATE] - [DATE]" at bounding box center [681, 68] width 53 height 9
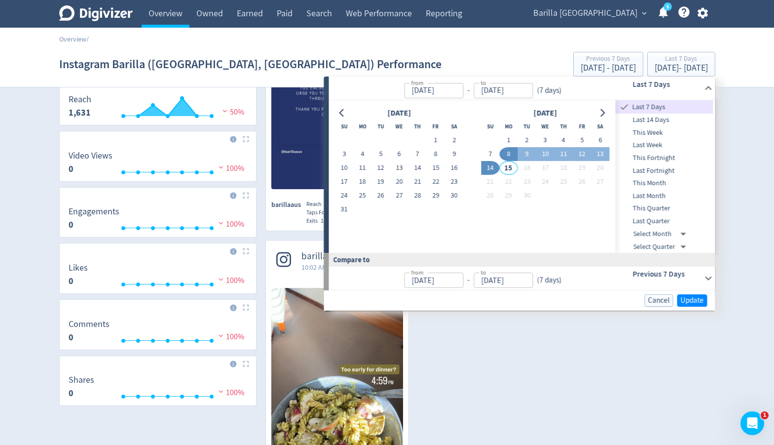
click at [647, 191] on span "Last Month" at bounding box center [665, 195] width 98 height 11
type input "[DATE]"
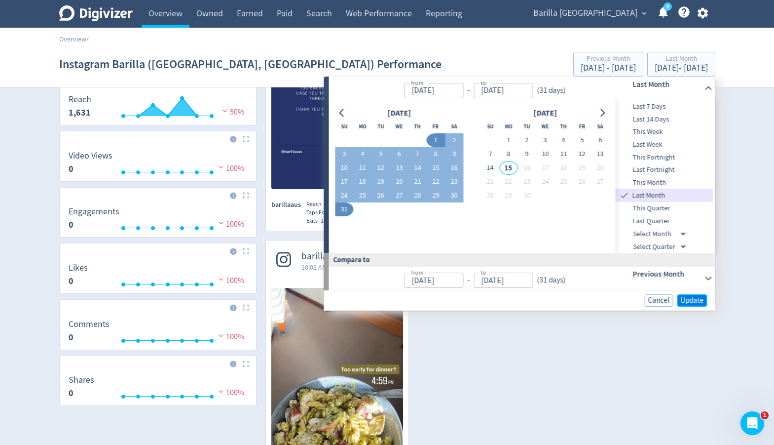
click at [701, 301] on span "Update" at bounding box center [692, 300] width 23 height 7
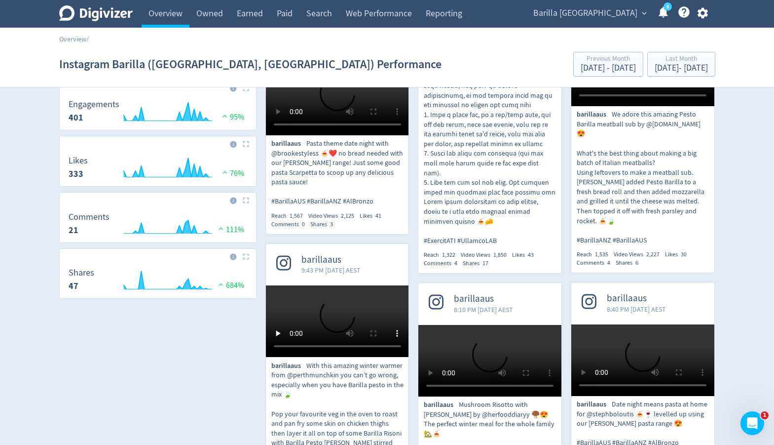
scroll to position [453, 0]
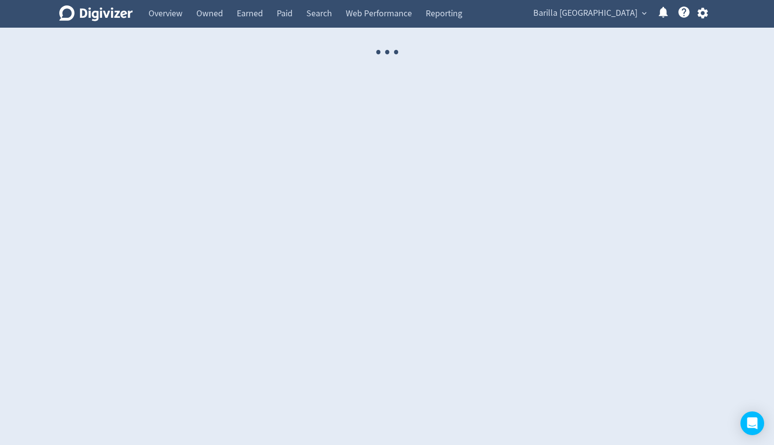
select select "USER"
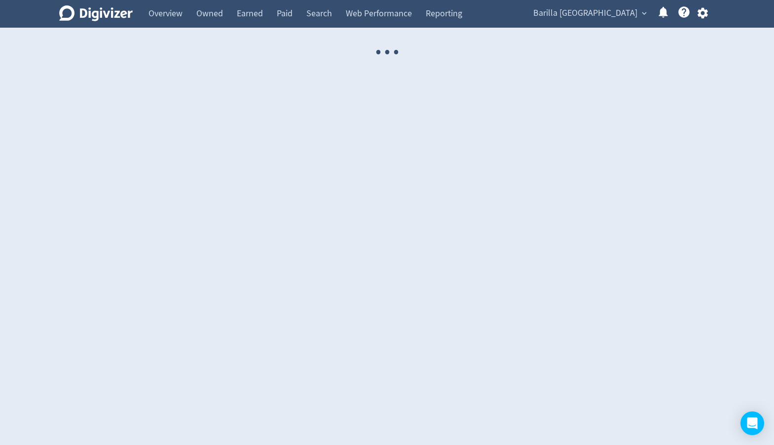
select select "USER"
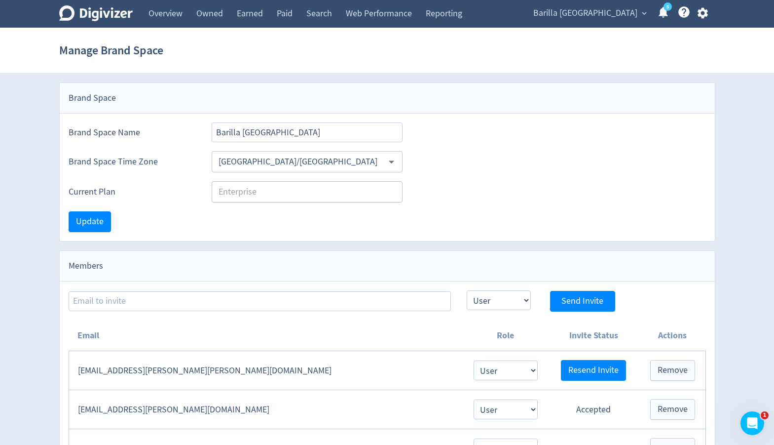
click at [607, 21] on div "Barilla Australia expand_more 5 Help Center - Searchable support on using Digiv…" at bounding box center [619, 14] width 193 height 28
click at [607, 18] on span "Barilla [GEOGRAPHIC_DATA]" at bounding box center [585, 13] width 104 height 16
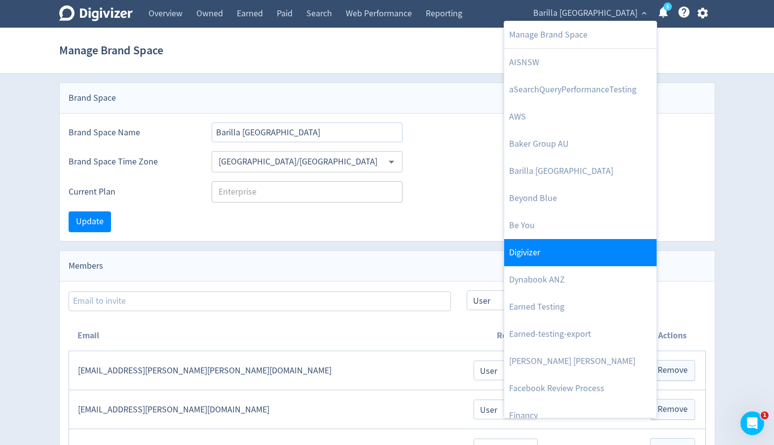
click at [552, 257] on link "Digivizer" at bounding box center [580, 252] width 152 height 27
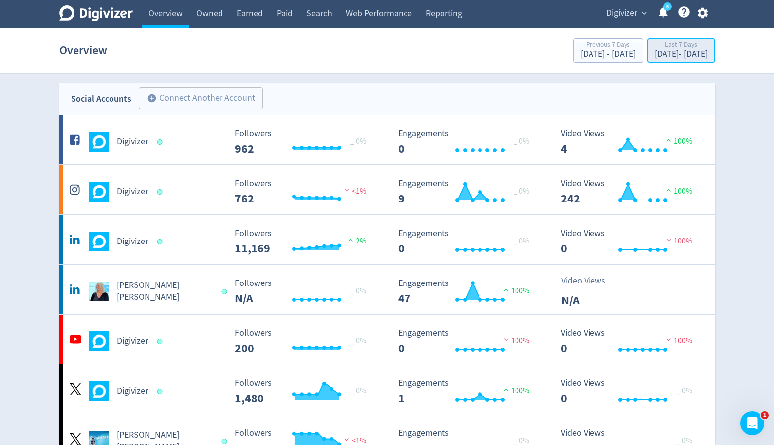
click at [655, 46] on div "Last 7 Days" at bounding box center [681, 45] width 53 height 8
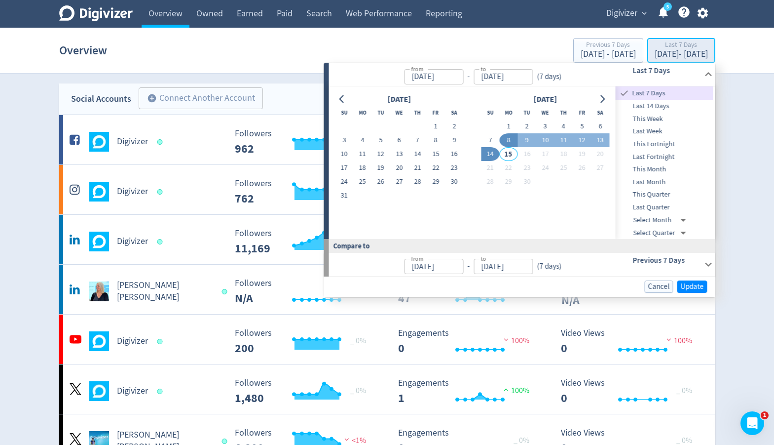
type input "[DATE]"
click at [403, 155] on button "13" at bounding box center [399, 154] width 18 height 14
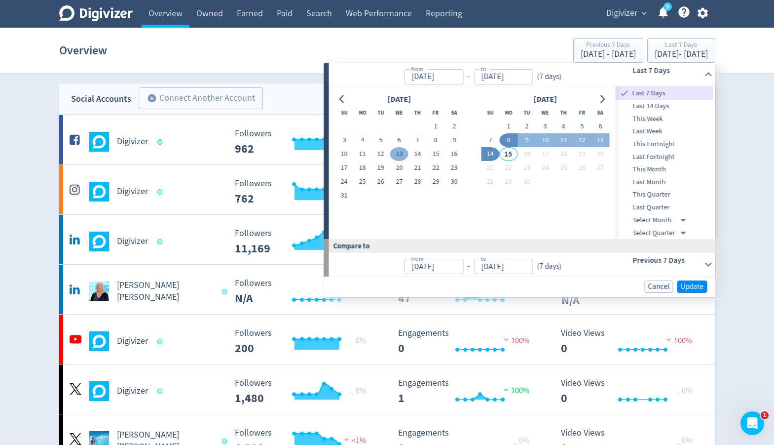
type input "[DATE]"
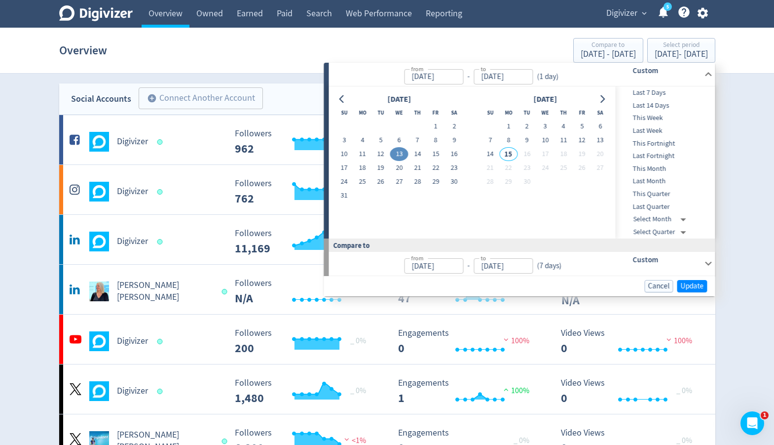
click at [403, 155] on button "13" at bounding box center [399, 154] width 18 height 14
type input "[DATE]"
click at [416, 155] on button "14" at bounding box center [418, 154] width 18 height 14
type input "[DATE]"
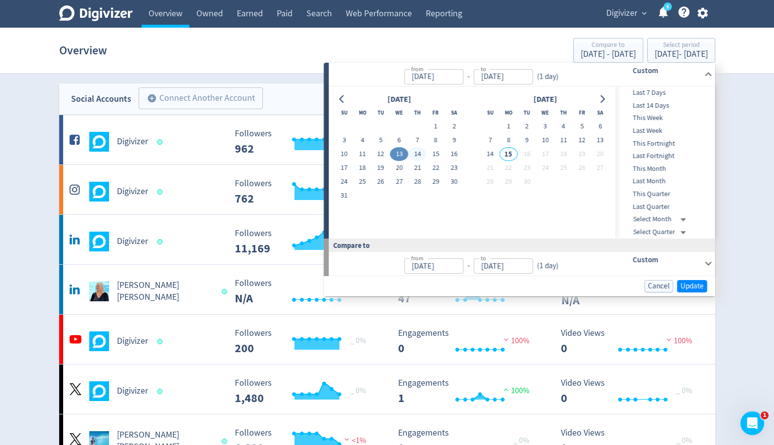
type input "[DATE]"
click at [416, 155] on button "14" at bounding box center [418, 154] width 18 height 14
type input "[DATE]"
click at [691, 287] on span "Update" at bounding box center [692, 285] width 23 height 7
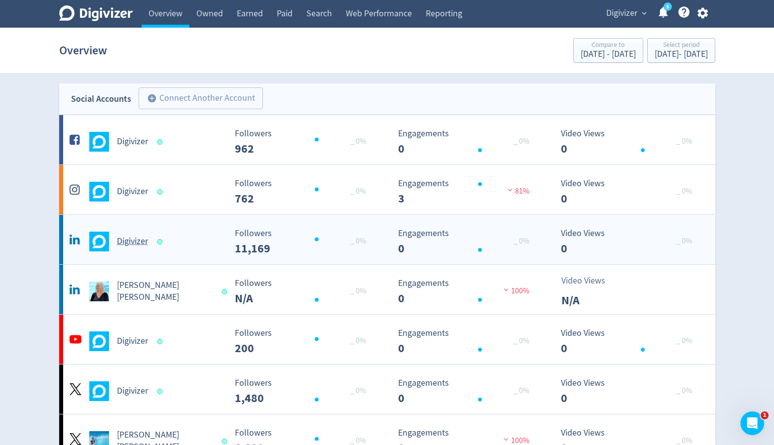
click at [187, 240] on div "Digivizer" at bounding box center [146, 241] width 159 height 20
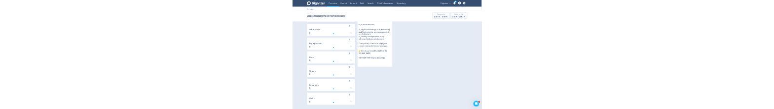
scroll to position [192, 0]
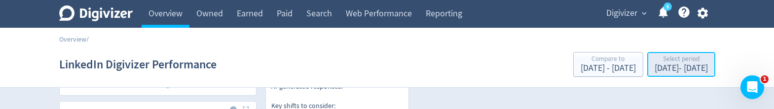
click at [664, 63] on div "Select period" at bounding box center [681, 59] width 53 height 8
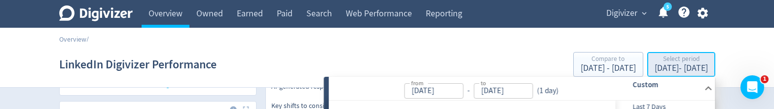
type input "[DATE]"
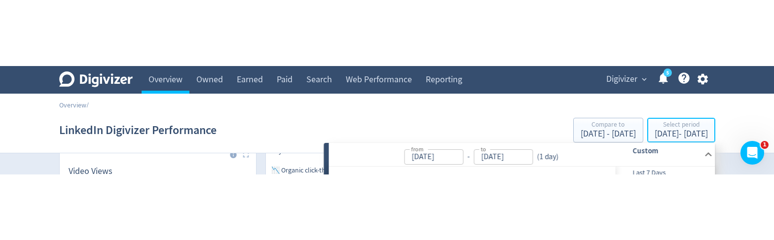
scroll to position [213, 0]
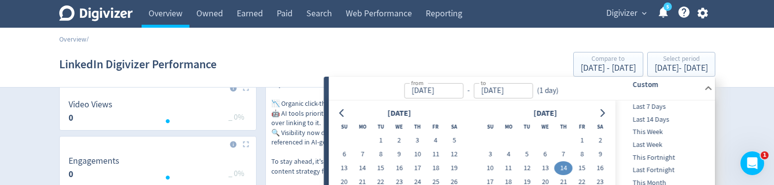
click at [569, 168] on button "14" at bounding box center [564, 168] width 18 height 14
click at [580, 167] on button "15" at bounding box center [582, 168] width 18 height 14
type input "Aug 15, 2025"
type input "[DATE]"
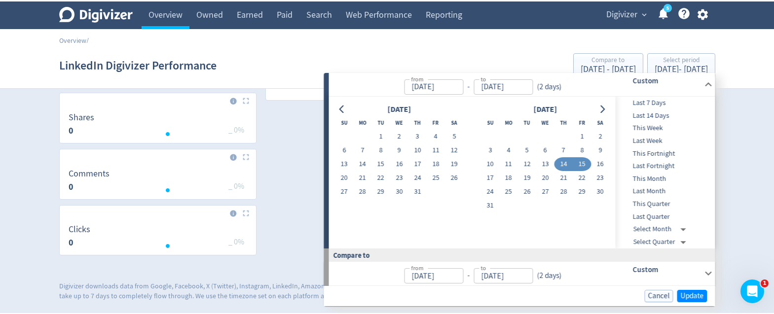
scroll to position [365, 0]
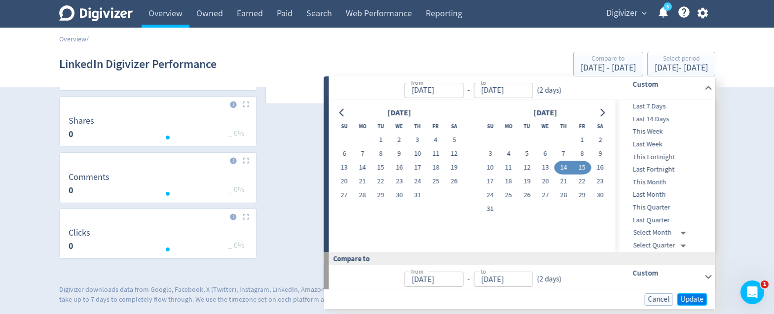
click at [697, 301] on span "Update" at bounding box center [692, 299] width 23 height 7
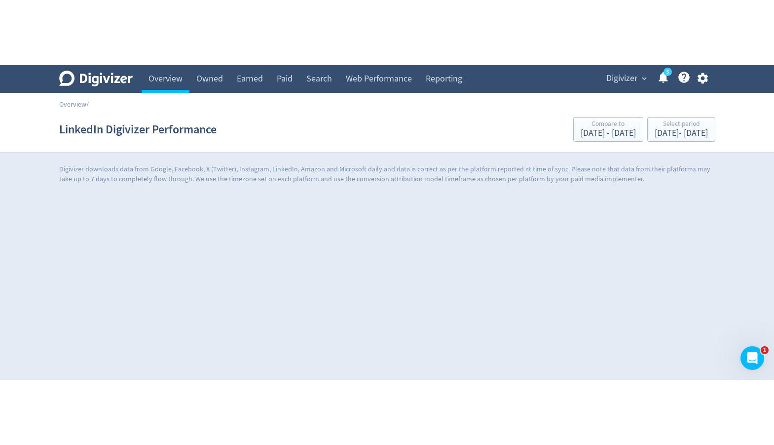
scroll to position [0, 0]
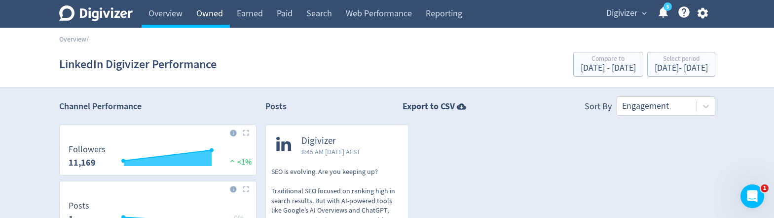
click at [216, 15] on link "Owned" at bounding box center [209, 14] width 40 height 28
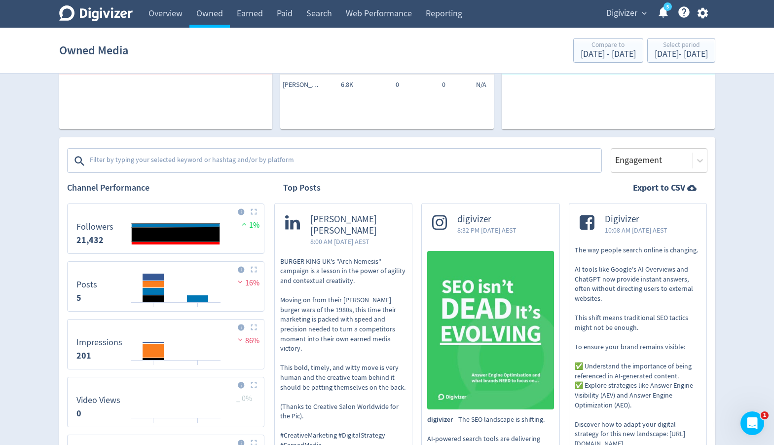
scroll to position [255, 0]
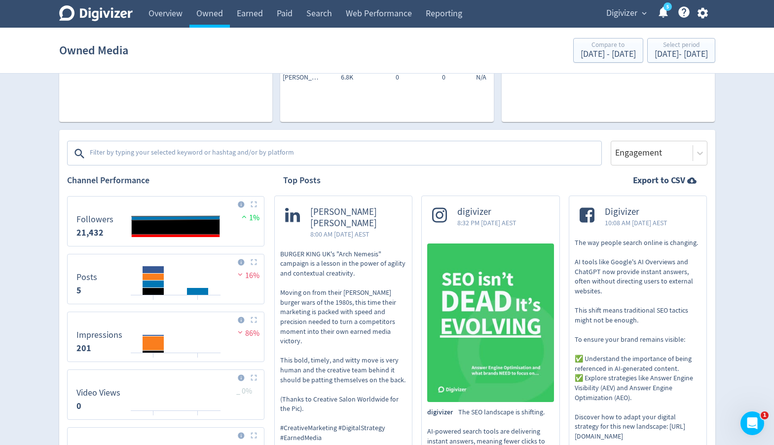
click at [303, 155] on textarea at bounding box center [345, 154] width 512 height 20
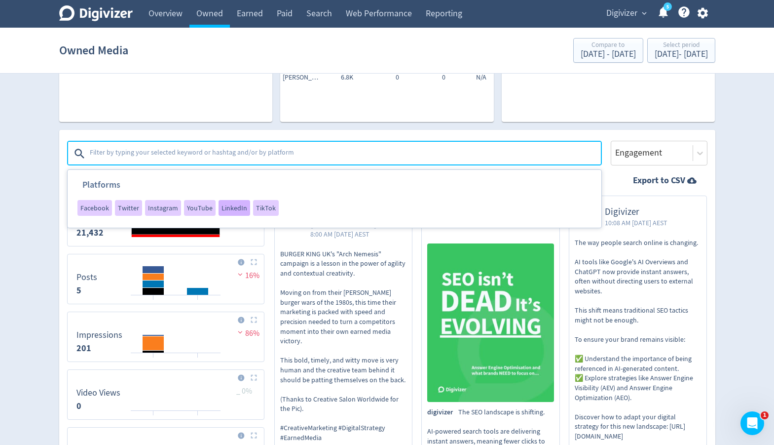
click at [224, 211] on span "LinkedIn" at bounding box center [235, 207] width 26 height 7
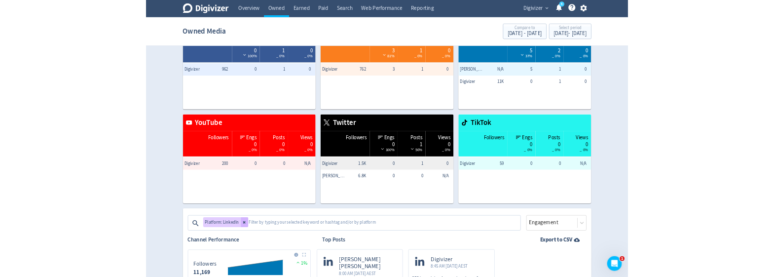
scroll to position [0, 0]
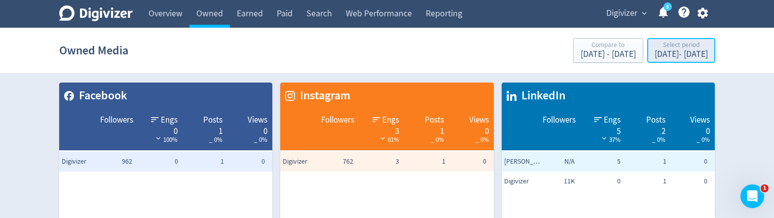
click at [655, 50] on div "Aug 14, 2025 - Aug 15, 2025" at bounding box center [681, 54] width 53 height 9
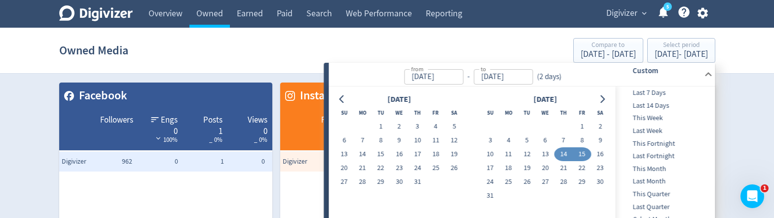
click at [563, 152] on button "14" at bounding box center [564, 154] width 18 height 14
type input "[DATE]"
click at [563, 152] on button "14" at bounding box center [564, 154] width 18 height 14
type input "[DATE]"
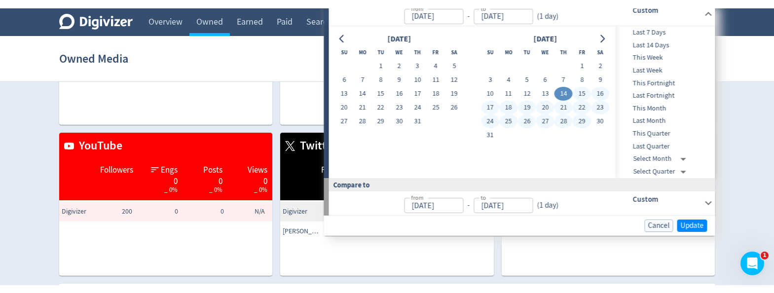
scroll to position [150, 0]
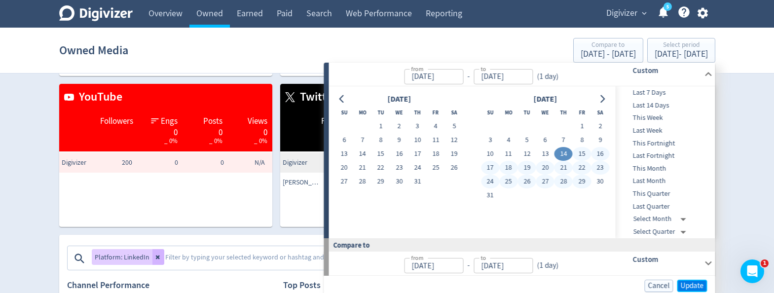
click at [689, 284] on span "Update" at bounding box center [692, 285] width 23 height 7
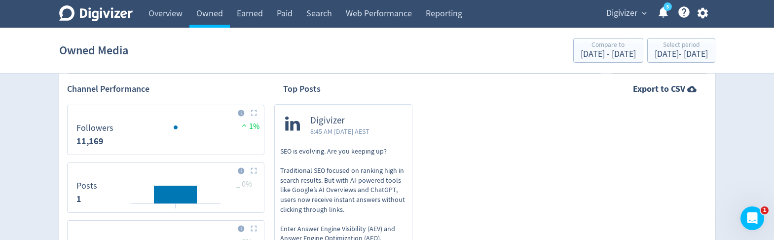
scroll to position [339, 0]
